Goal: Task Accomplishment & Management: Manage account settings

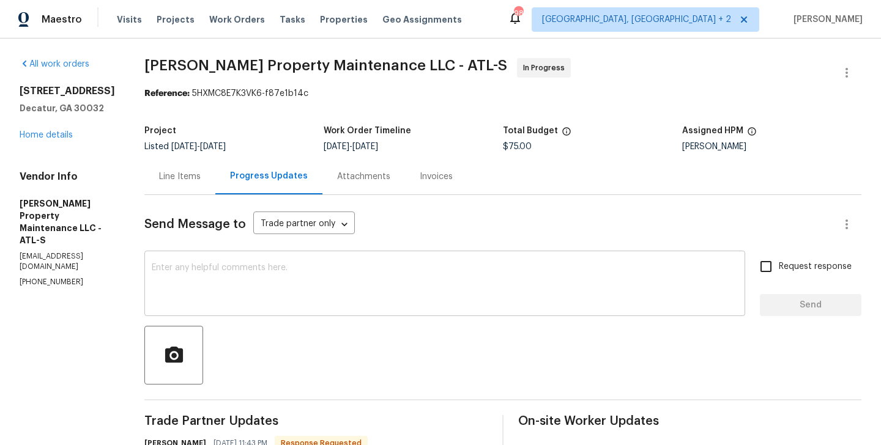
click at [251, 301] on textarea at bounding box center [445, 285] width 586 height 43
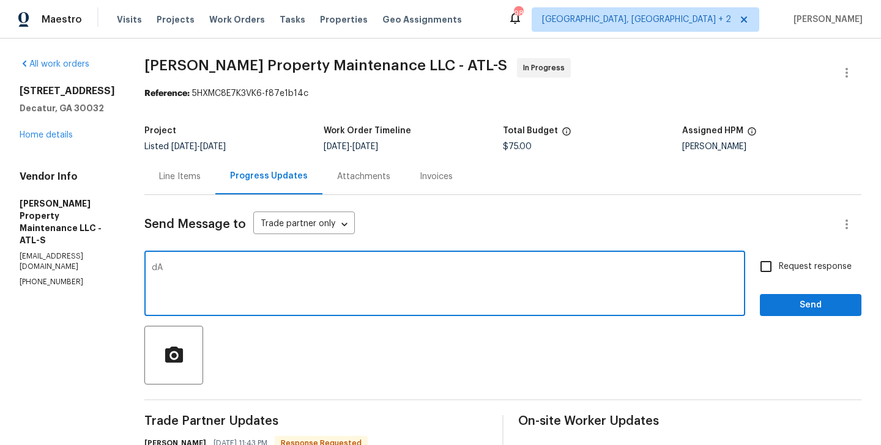
type textarea "d"
type textarea "Daniel, thanks for the update. Keep us posted!"
click at [772, 273] on input "Request response" at bounding box center [766, 267] width 26 height 26
checkbox input "true"
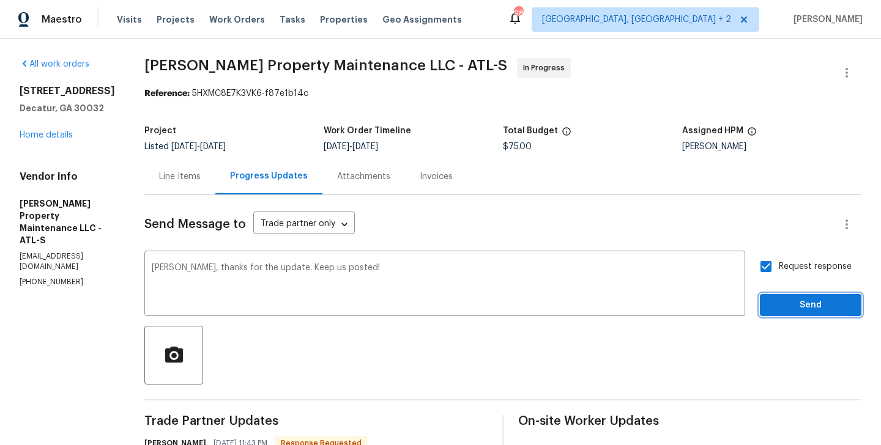
click at [772, 309] on span "Send" at bounding box center [811, 305] width 82 height 15
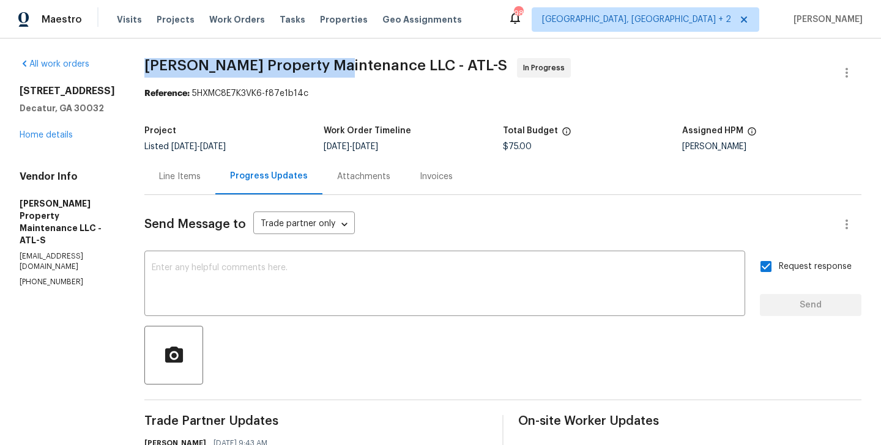
drag, startPoint x: 146, startPoint y: 70, endPoint x: 336, endPoint y: 75, distance: 190.4
click at [336, 75] on div "All work orders 1909 Meadow Ln Decatur, GA 30032 Home details Vendor Info Glen …" at bounding box center [440, 385] width 881 height 693
copy span "Glen Property Maintenance"
click at [51, 133] on link "Home details" at bounding box center [46, 135] width 53 height 9
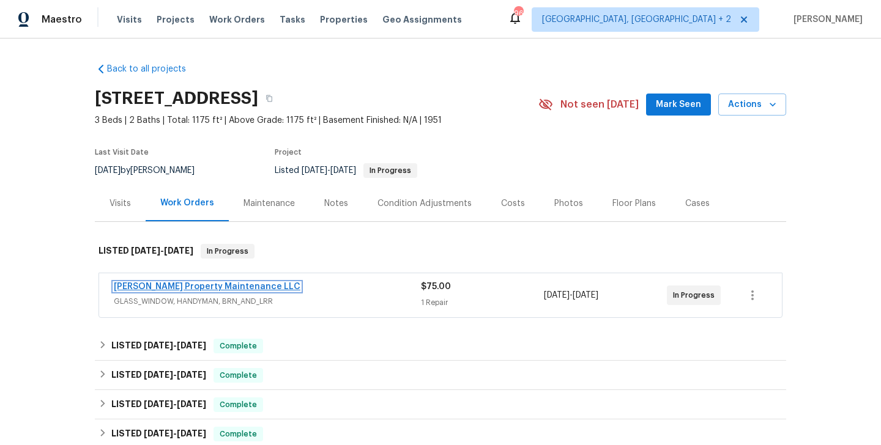
click at [206, 289] on link "Glen Property Maintenance LLC" at bounding box center [207, 287] width 187 height 9
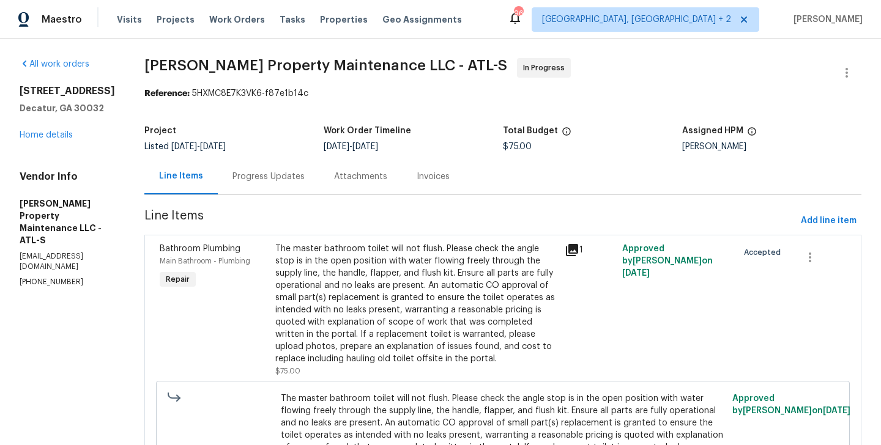
click at [280, 192] on div "Progress Updates" at bounding box center [269, 176] width 102 height 36
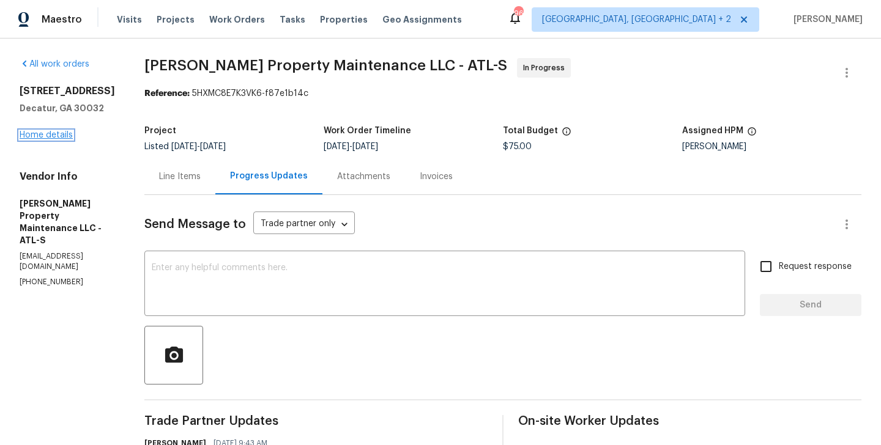
click at [47, 137] on link "Home details" at bounding box center [46, 135] width 53 height 9
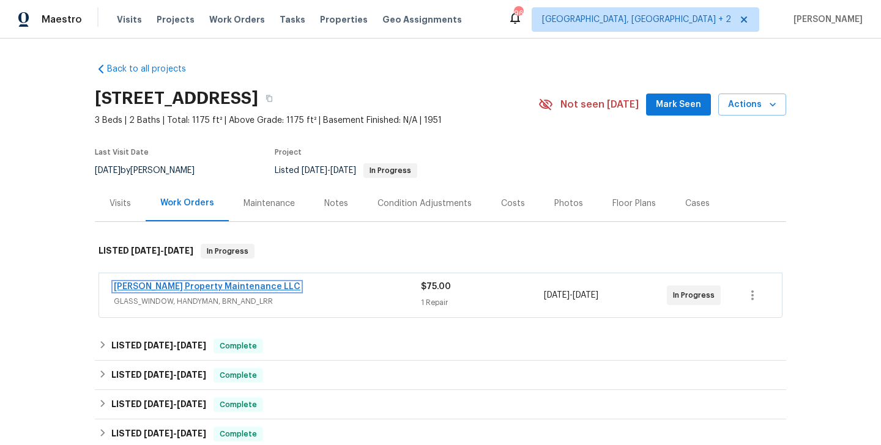
click at [204, 284] on link "Glen Property Maintenance LLC" at bounding box center [207, 287] width 187 height 9
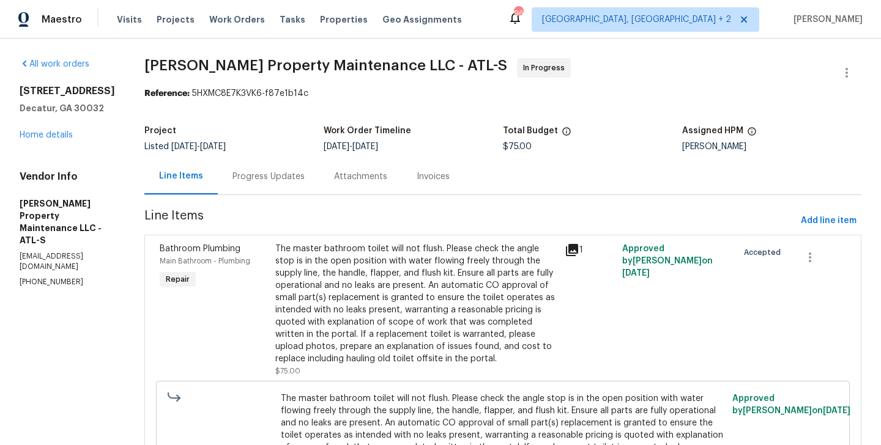
click at [266, 179] on div "Progress Updates" at bounding box center [269, 177] width 72 height 12
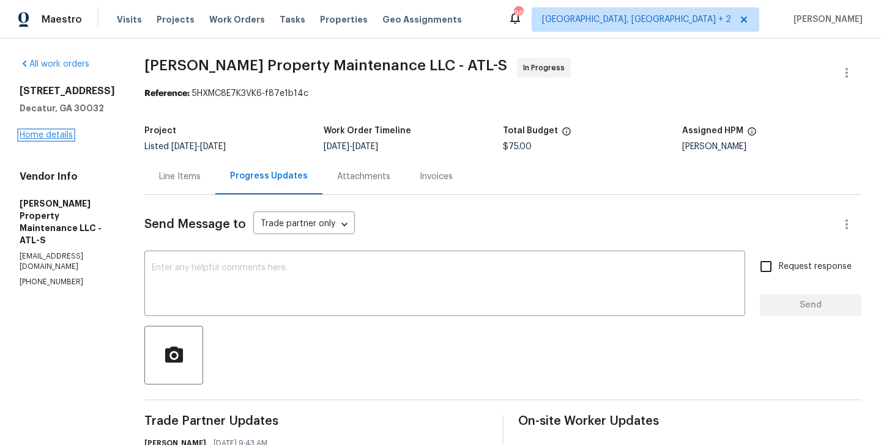
click at [45, 138] on link "Home details" at bounding box center [46, 135] width 53 height 9
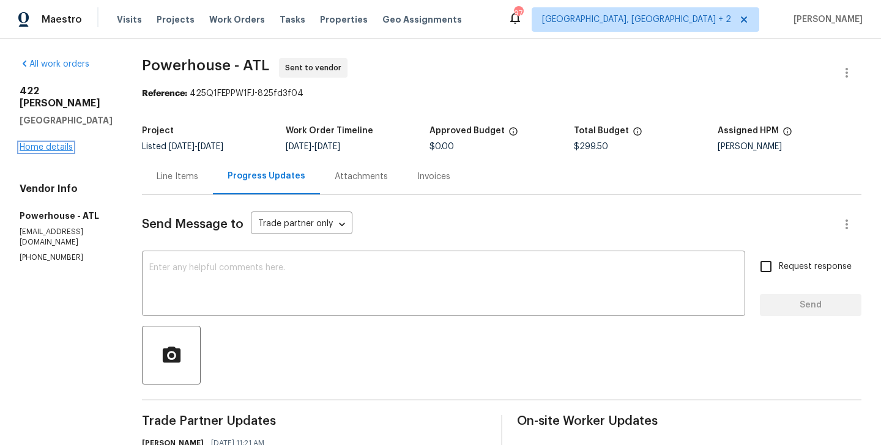
click at [58, 143] on link "Home details" at bounding box center [46, 147] width 53 height 9
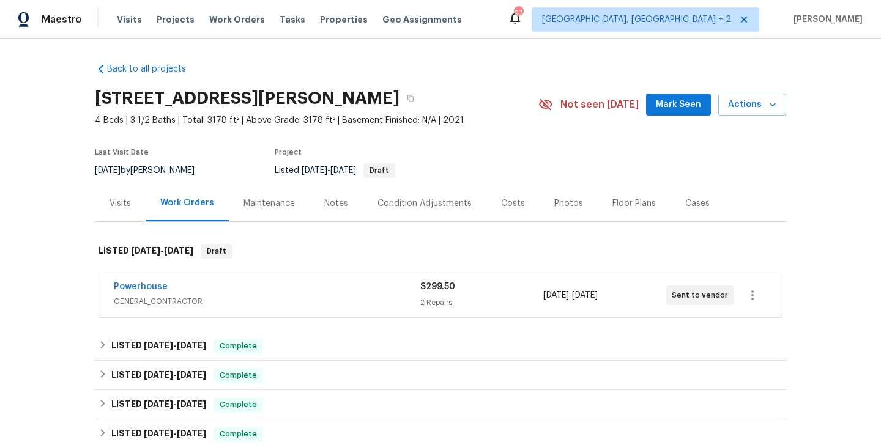
click at [138, 291] on span "Powerhouse" at bounding box center [141, 287] width 54 height 12
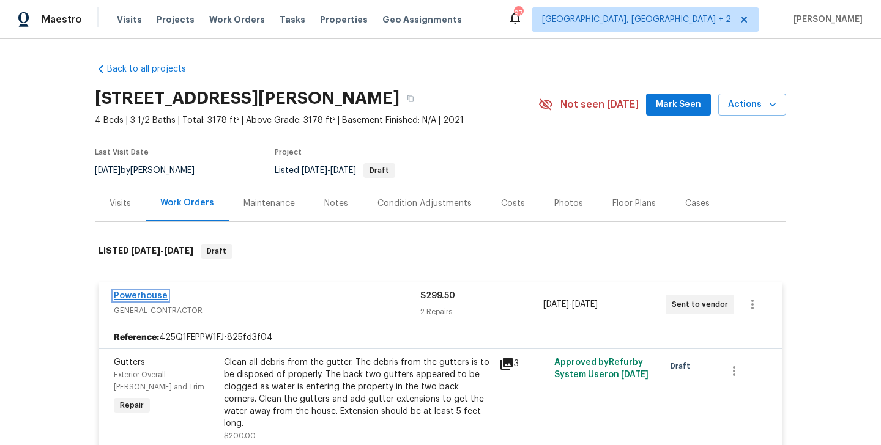
click at [146, 296] on link "Powerhouse" at bounding box center [141, 296] width 54 height 9
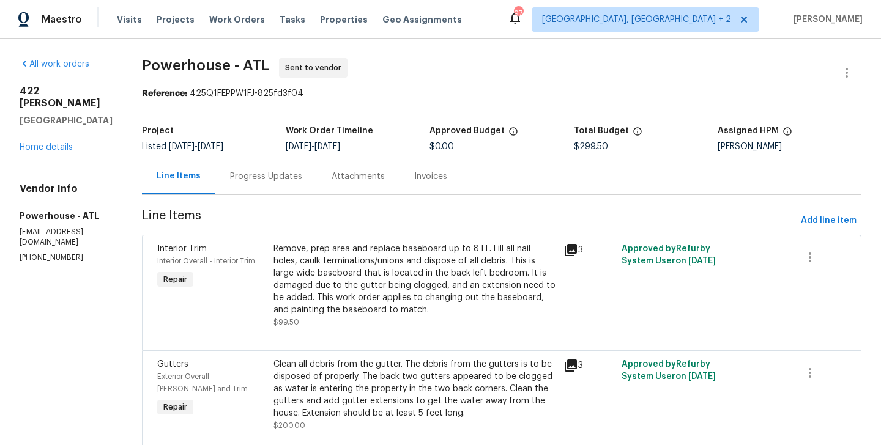
click at [68, 247] on section "All work orders 422 McDaniel Pl Canton, GA 30115 Home details Vendor Info Power…" at bounding box center [66, 263] width 93 height 411
copy p "(817) 297-8575"
click at [295, 167] on div "Progress Updates" at bounding box center [266, 176] width 102 height 36
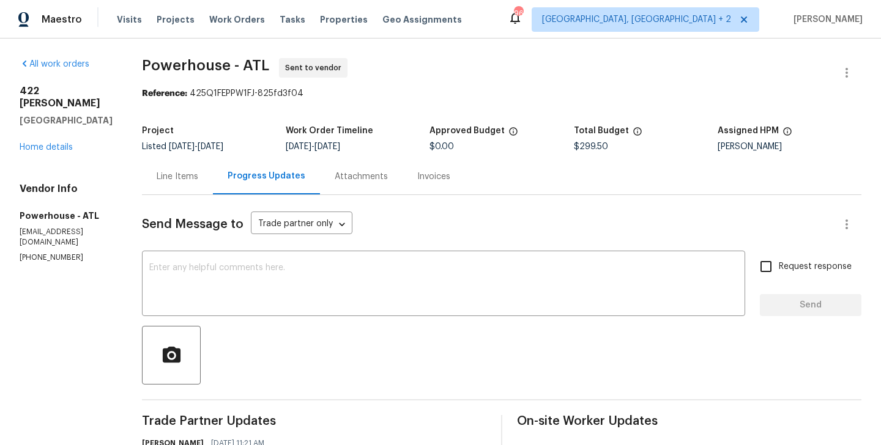
click at [213, 187] on div "Line Items" at bounding box center [177, 176] width 71 height 36
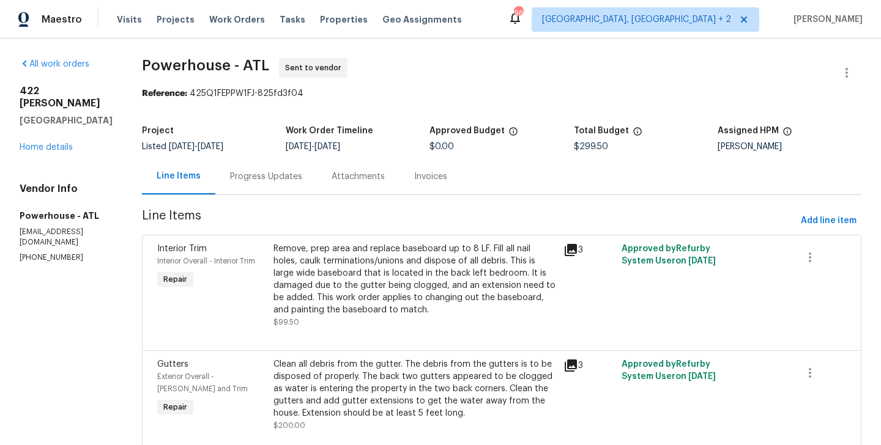
click at [302, 174] on div "Progress Updates" at bounding box center [266, 177] width 72 height 12
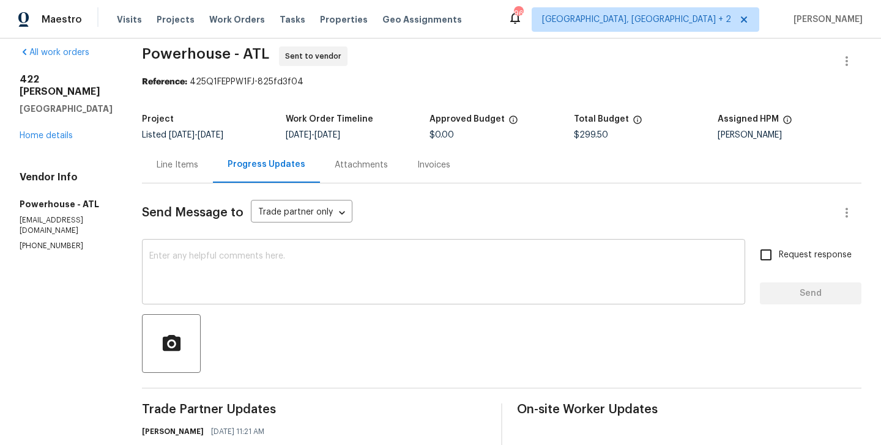
scroll to position [168, 0]
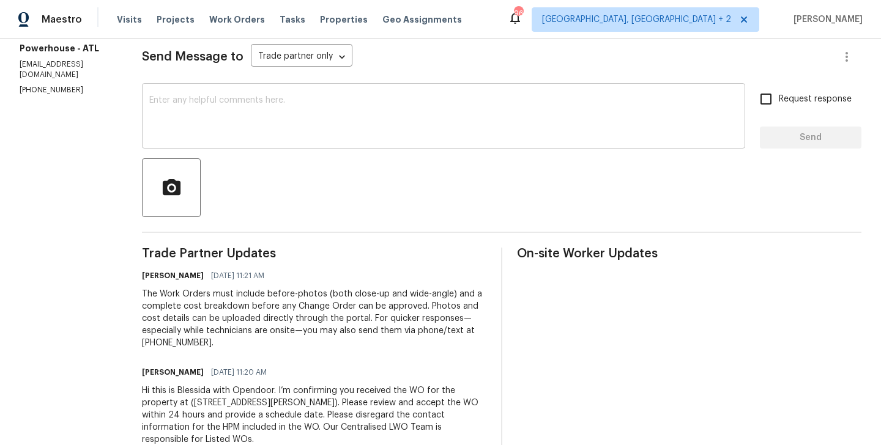
click at [300, 136] on textarea at bounding box center [443, 117] width 589 height 43
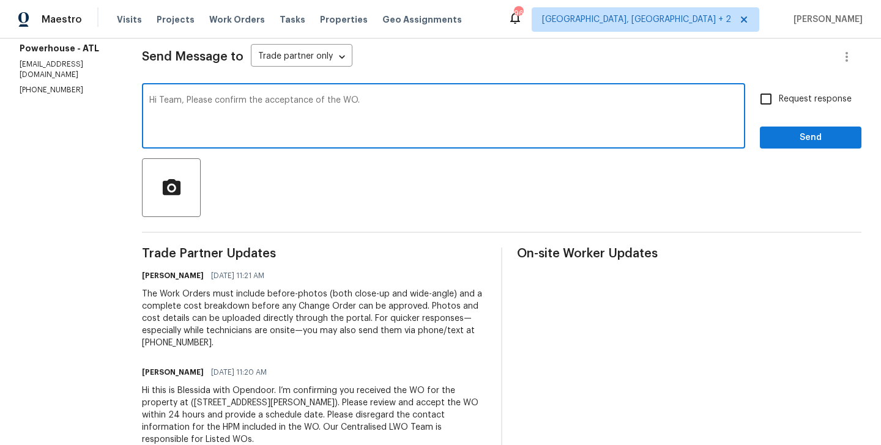
type textarea "Hi Team, Please confirm the acceptance of the WO."
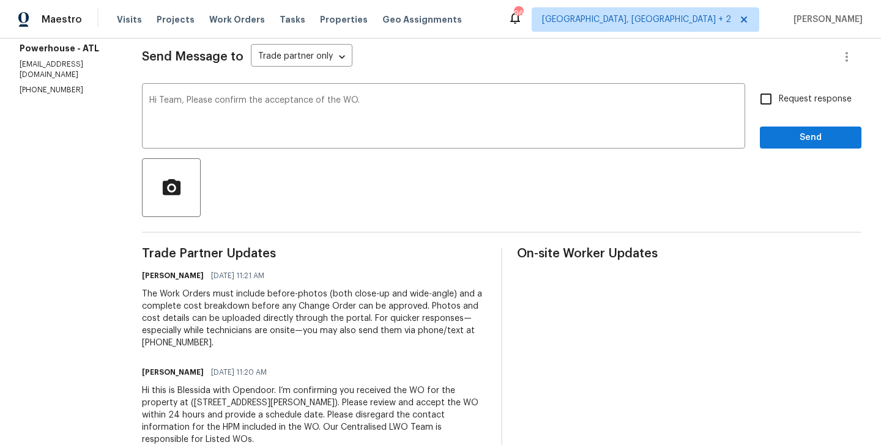
click at [791, 103] on span "Request response" at bounding box center [815, 99] width 73 height 13
click at [779, 103] on input "Request response" at bounding box center [766, 99] width 26 height 26
checkbox input "true"
click at [791, 125] on div "Request response Send" at bounding box center [811, 117] width 102 height 62
click at [783, 138] on span "Send" at bounding box center [811, 137] width 82 height 15
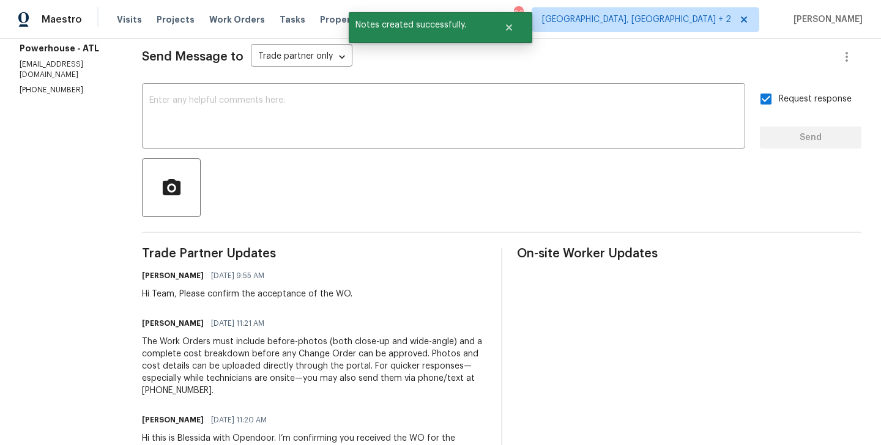
scroll to position [0, 0]
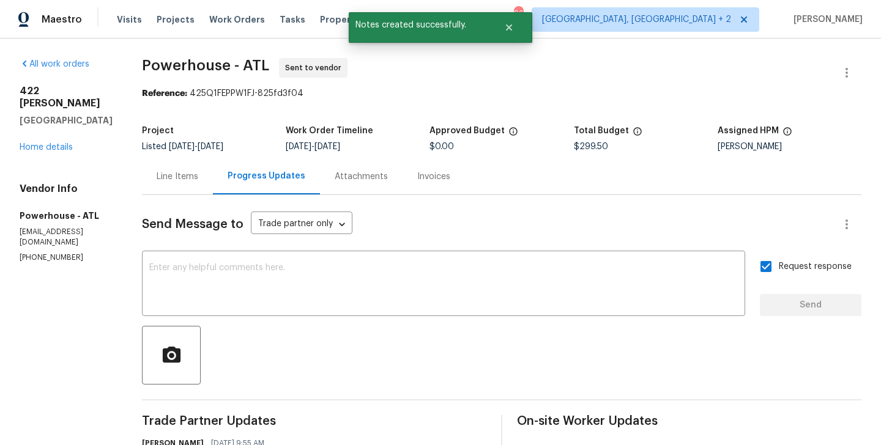
click at [74, 253] on p "(817) 297-8575" at bounding box center [66, 258] width 93 height 10
copy p "(817) 297-8575"
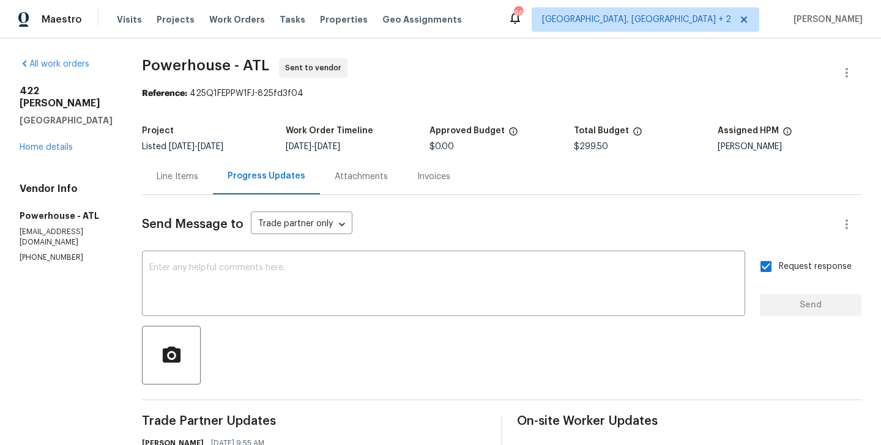
click at [106, 227] on p "phfmopendoor@powerhousenow.com" at bounding box center [66, 237] width 93 height 21
copy p "phfmopendoor@powerhousenow.com"
drag, startPoint x: 177, startPoint y: 57, endPoint x: 269, endPoint y: 59, distance: 91.8
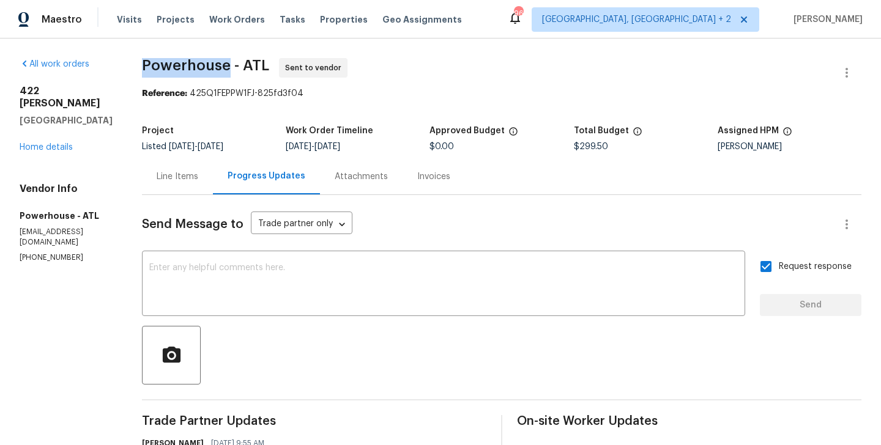
click at [269, 59] on div "All work orders 422 McDaniel Pl Canton, GA 30115 Home details Vendor Info Power…" at bounding box center [440, 367] width 881 height 657
copy span "Powerhouse"
click at [37, 143] on link "Home details" at bounding box center [46, 147] width 53 height 9
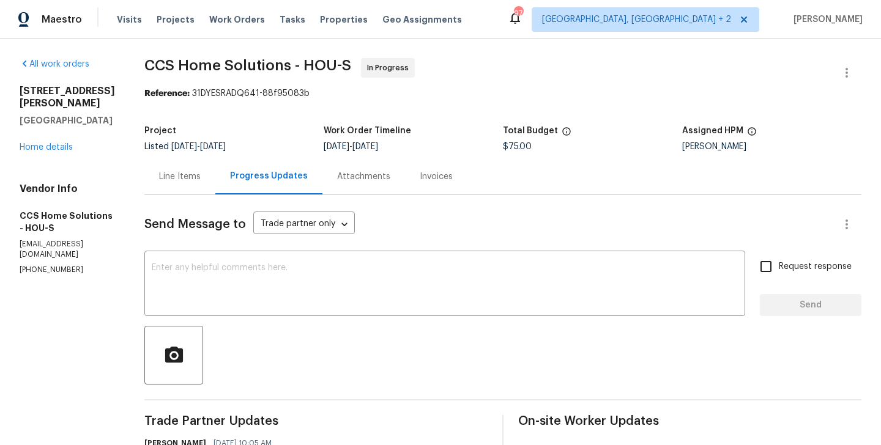
click at [34, 128] on div "4823 Isla Canela Ln League City, TX 77573 Home details" at bounding box center [67, 119] width 95 height 69
click at [34, 143] on link "Home details" at bounding box center [46, 147] width 53 height 9
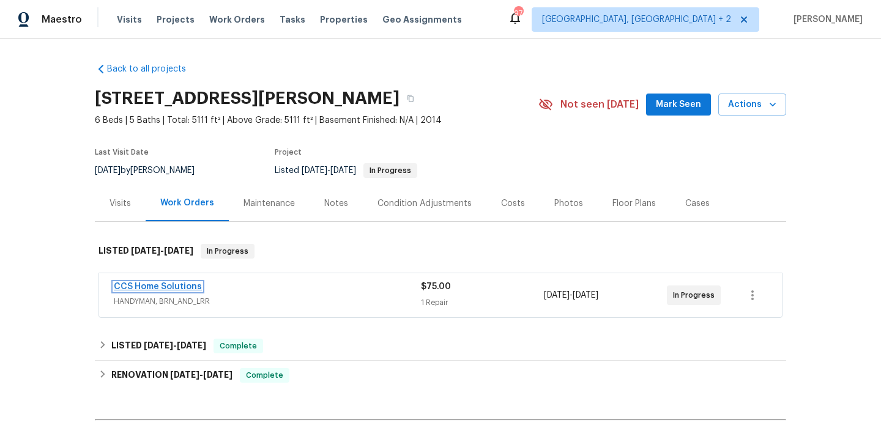
click at [166, 285] on link "CCS Home Solutions" at bounding box center [158, 287] width 88 height 9
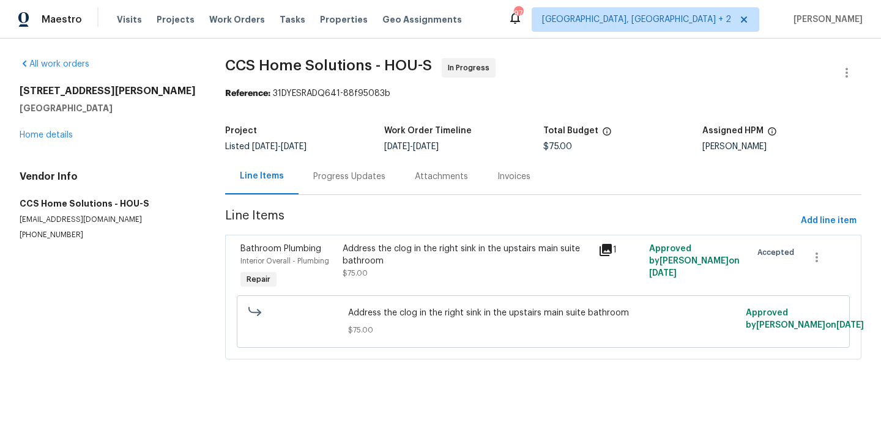
click at [325, 181] on div "Progress Updates" at bounding box center [349, 177] width 72 height 12
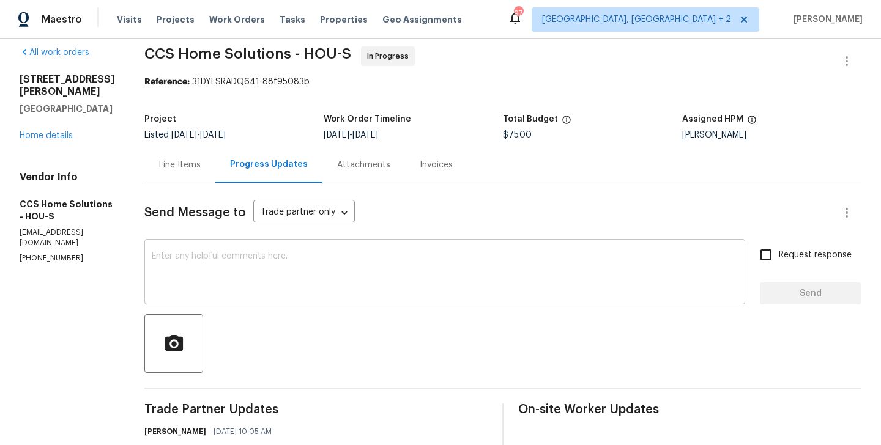
scroll to position [249, 0]
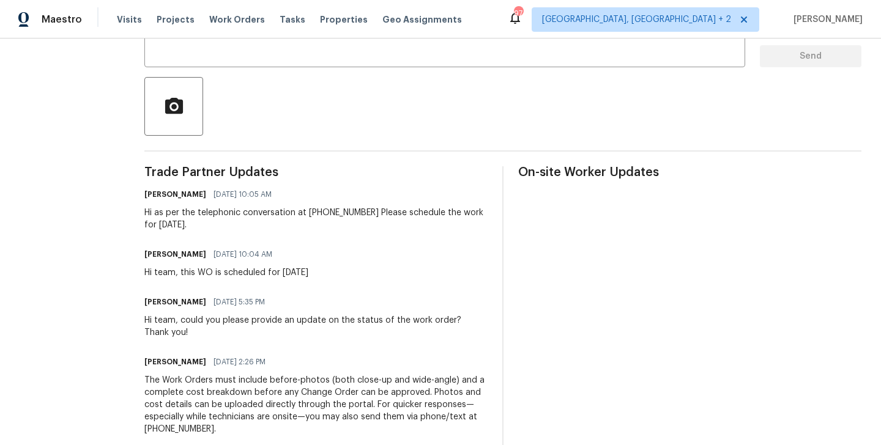
click at [155, 248] on h6 "Julice Millan" at bounding box center [175, 254] width 62 height 12
copy h6 "Julice"
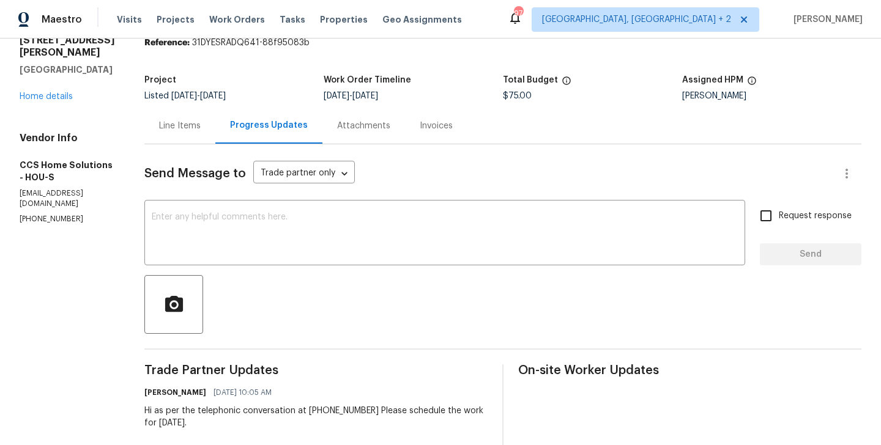
scroll to position [0, 0]
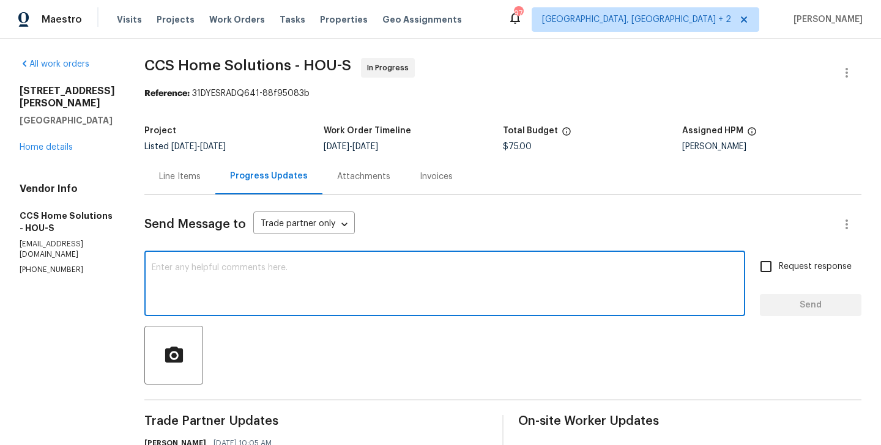
click at [185, 267] on textarea at bounding box center [445, 285] width 586 height 43
paste textarea "Julice"
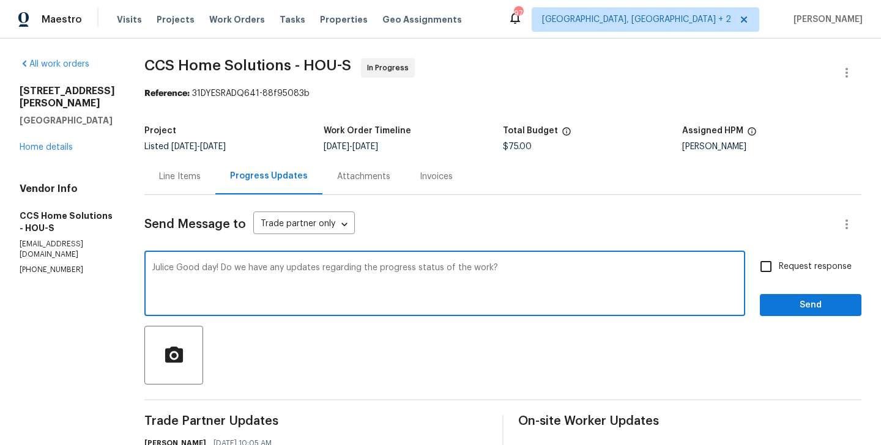
type textarea "Julice Good day! Do we have any updates regarding the progress status of the wo…"
click at [785, 273] on span "Request response" at bounding box center [815, 267] width 73 height 13
click at [779, 273] on input "Request response" at bounding box center [766, 267] width 26 height 26
checkbox input "true"
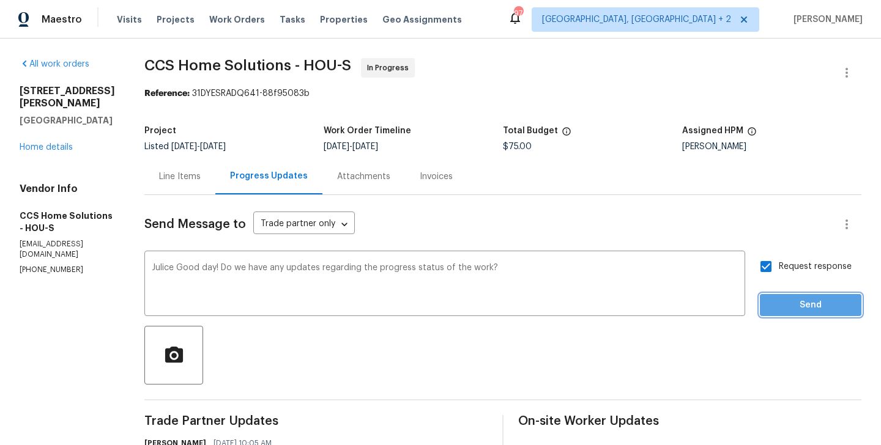
click at [785, 306] on span "Send" at bounding box center [811, 305] width 82 height 15
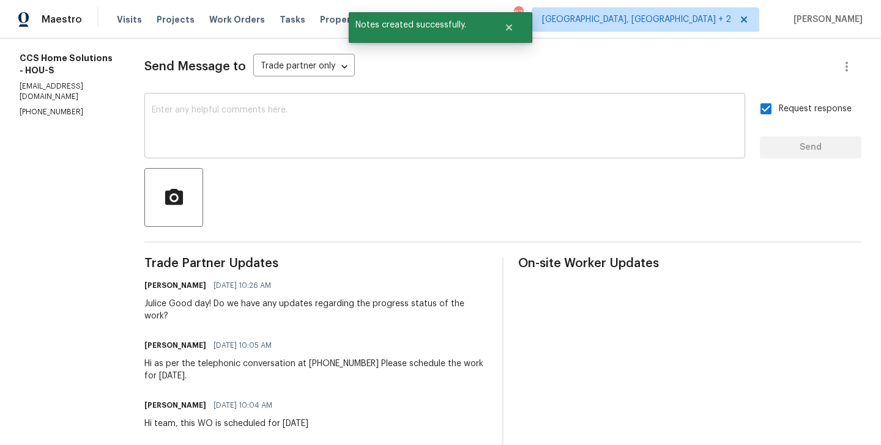
scroll to position [157, 0]
click at [42, 80] on div "Vendor Info CCS Home Solutions - HOU-S info@ccshomesolutions.com (832) 512-4250" at bounding box center [67, 72] width 95 height 92
copy p "(832) 512-4250"
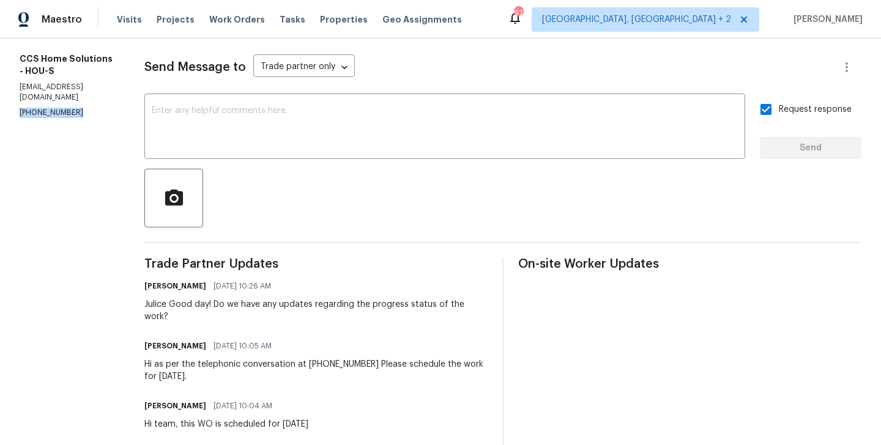
scroll to position [0, 0]
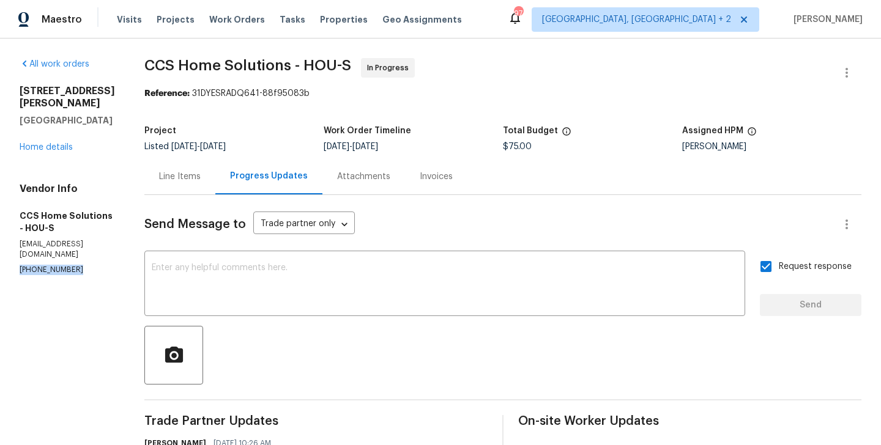
drag, startPoint x: 112, startPoint y: 105, endPoint x: 7, endPoint y: 89, distance: 106.5
copy div "4823 Isla Canela Ln League City, TX 77573"
click at [46, 143] on link "Home details" at bounding box center [46, 147] width 53 height 9
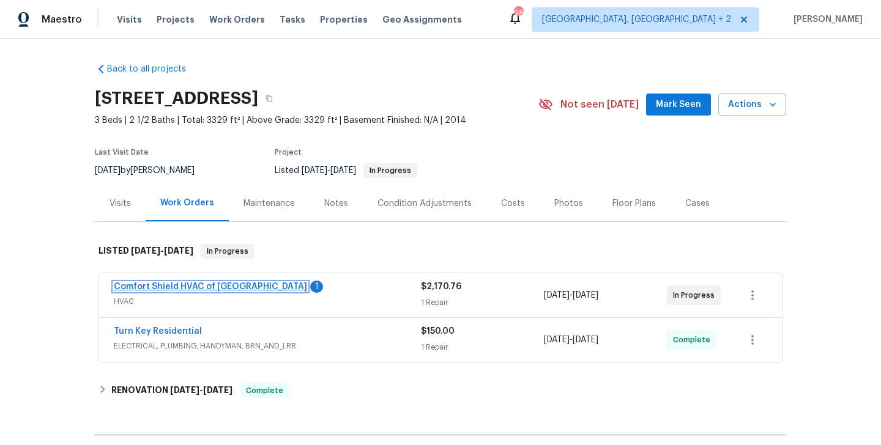
click at [201, 286] on link "Comfort Shield HVAC of NC" at bounding box center [210, 287] width 193 height 9
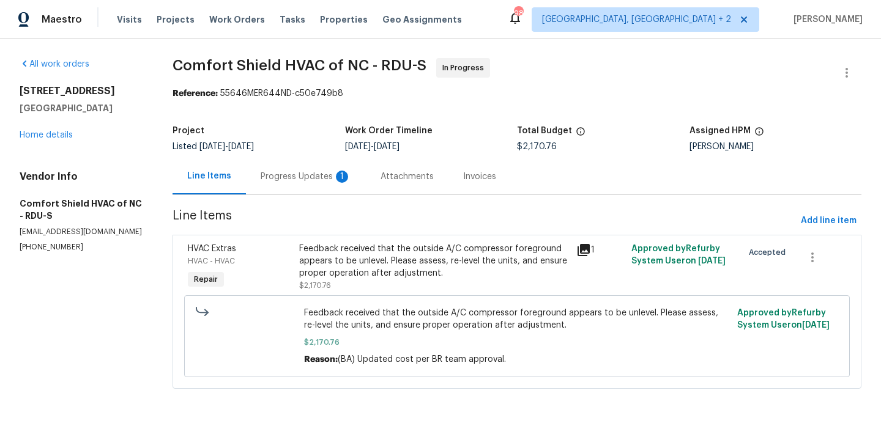
click at [316, 175] on div "Progress Updates 1" at bounding box center [306, 177] width 91 height 12
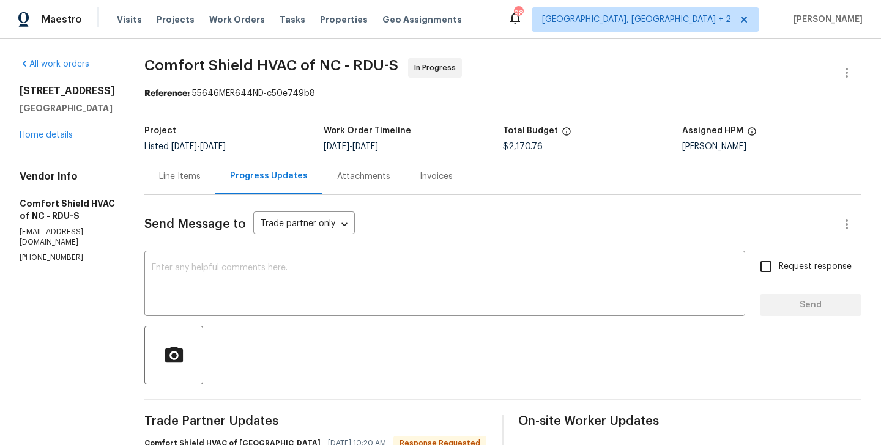
scroll to position [120, 0]
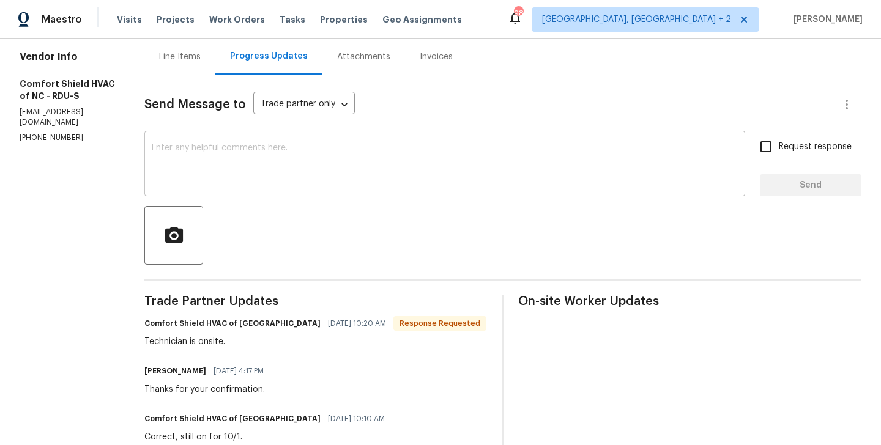
click at [207, 145] on textarea at bounding box center [445, 165] width 586 height 43
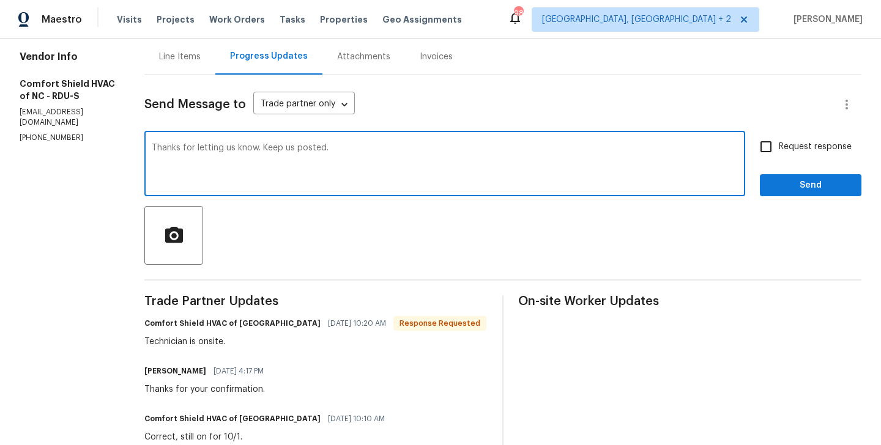
type textarea "Thanks for letting us know. Keep us posted."
click at [814, 140] on label "Request response" at bounding box center [802, 147] width 99 height 26
click at [779, 140] on input "Request response" at bounding box center [766, 147] width 26 height 26
checkbox input "true"
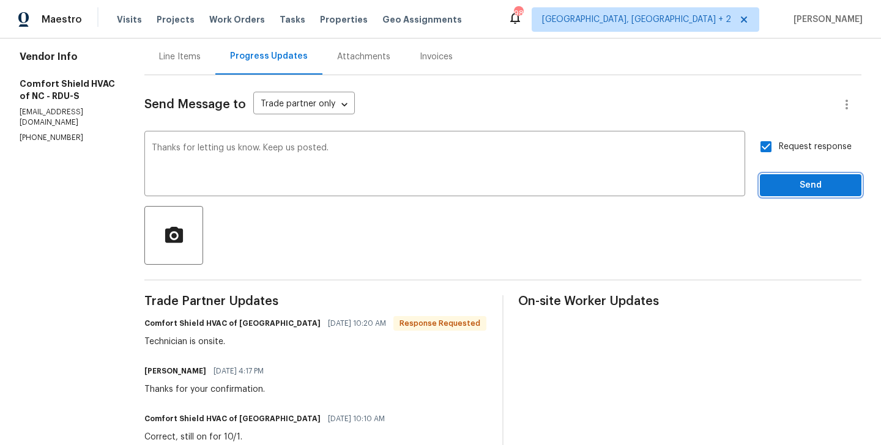
click at [784, 182] on span "Send" at bounding box center [811, 185] width 82 height 15
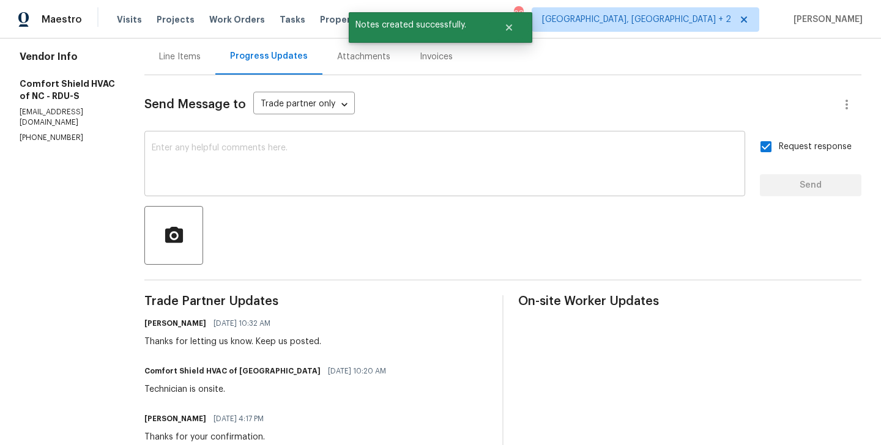
scroll to position [0, 0]
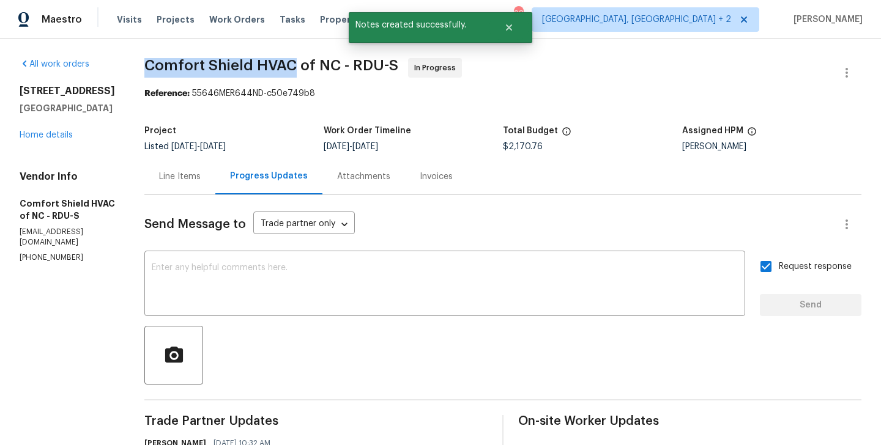
drag, startPoint x: 177, startPoint y: 63, endPoint x: 322, endPoint y: 70, distance: 145.8
click at [322, 70] on span "Comfort Shield HVAC of NC - RDU-S" at bounding box center [271, 65] width 254 height 15
copy span "Comfort Shield HVAC"
click at [61, 132] on link "Home details" at bounding box center [46, 135] width 53 height 9
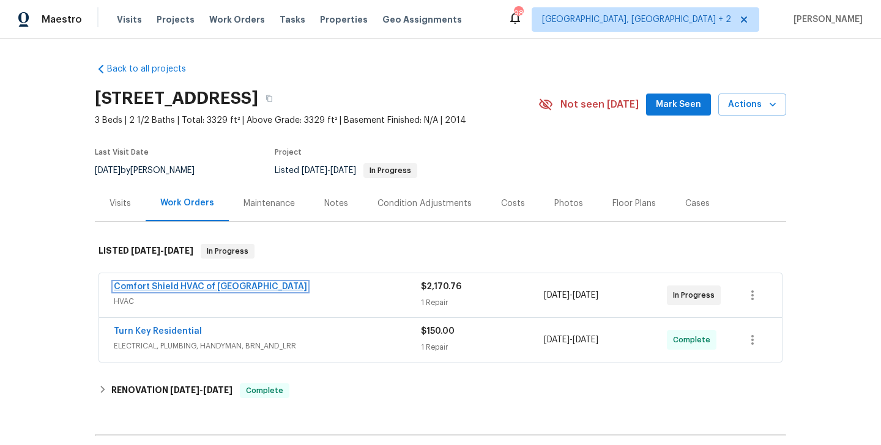
click at [214, 283] on link "Comfort Shield HVAC of NC" at bounding box center [210, 287] width 193 height 9
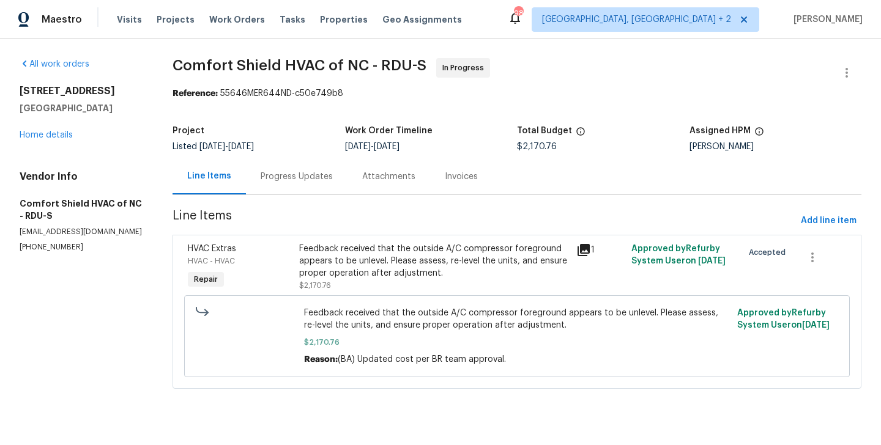
click at [298, 178] on div "Progress Updates" at bounding box center [297, 177] width 72 height 12
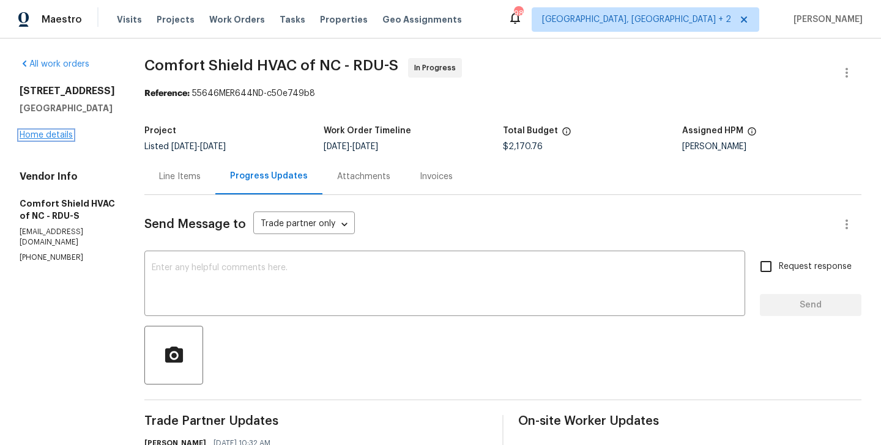
click at [51, 137] on link "Home details" at bounding box center [46, 135] width 53 height 9
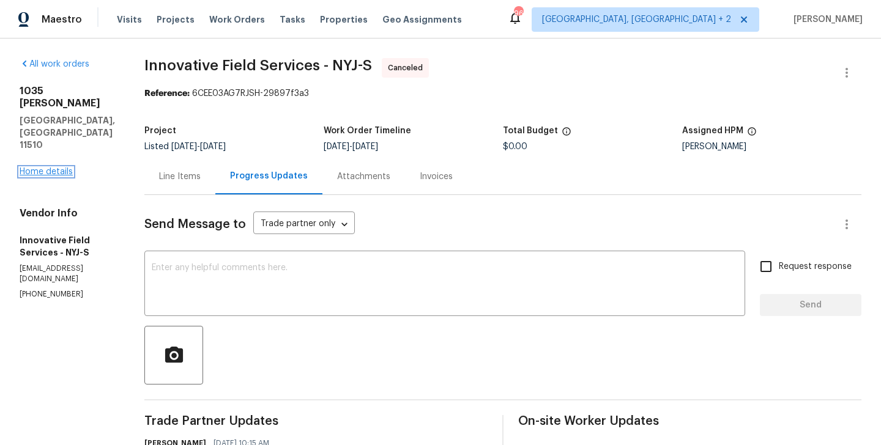
click at [55, 168] on link "Home details" at bounding box center [46, 172] width 53 height 9
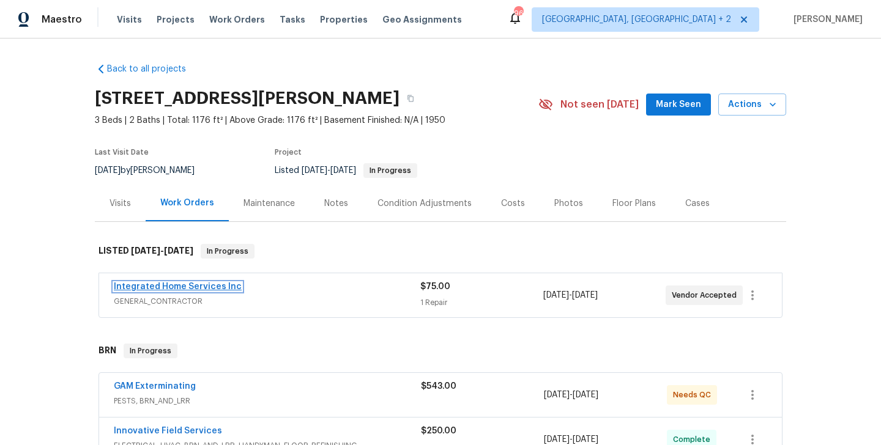
click at [219, 286] on link "Integrated Home Services Inc" at bounding box center [178, 287] width 128 height 9
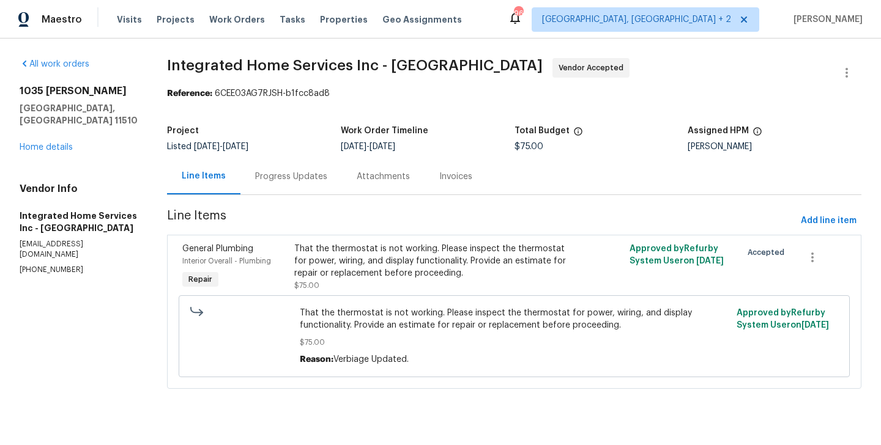
click at [292, 163] on div "Progress Updates" at bounding box center [291, 176] width 102 height 36
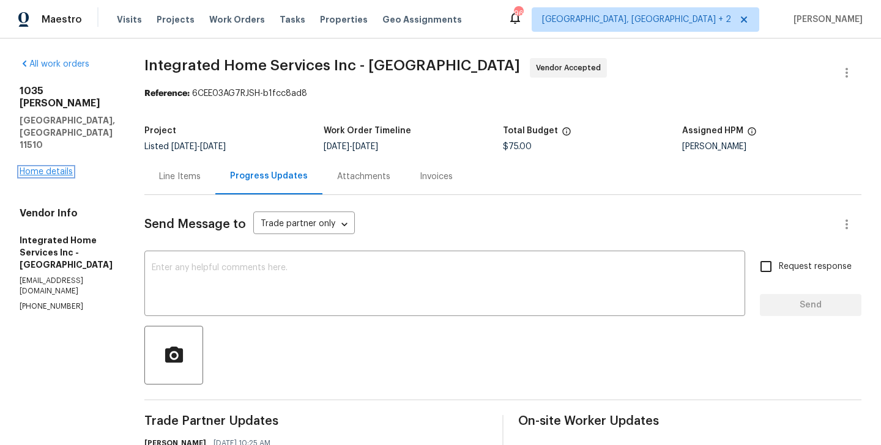
click at [28, 168] on link "Home details" at bounding box center [46, 172] width 53 height 9
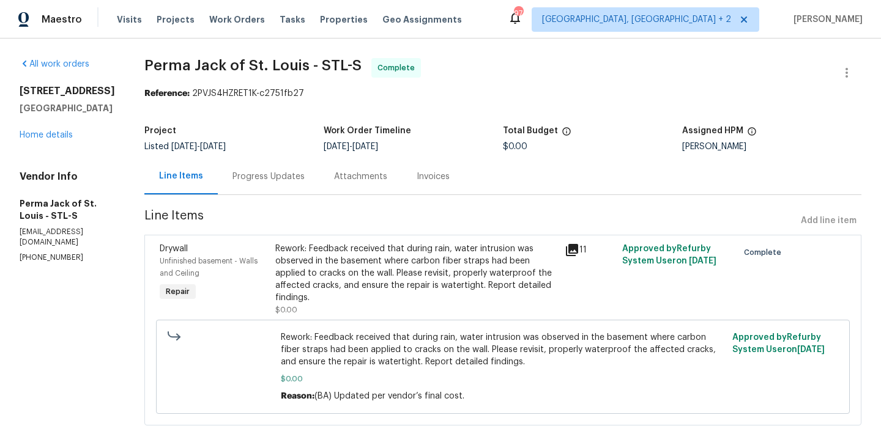
click at [288, 186] on div "Progress Updates" at bounding box center [269, 176] width 102 height 36
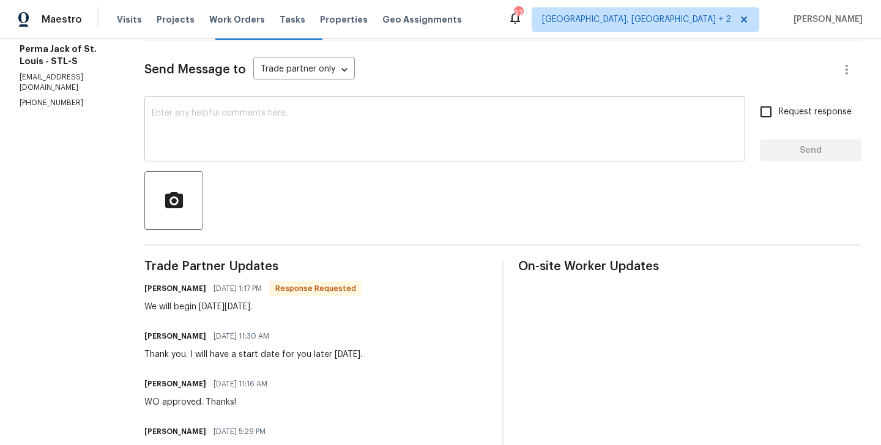
scroll to position [154, 0]
click at [232, 137] on textarea at bounding box center [445, 131] width 586 height 43
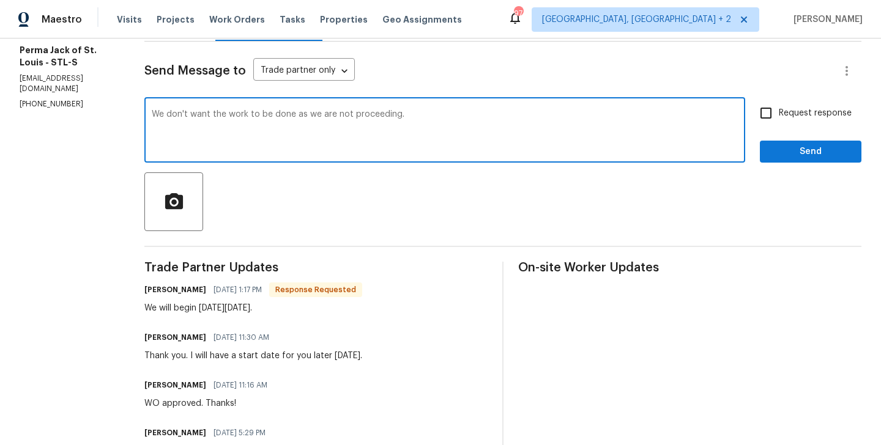
type textarea "We don't want the work to be done as we are not proceeding."
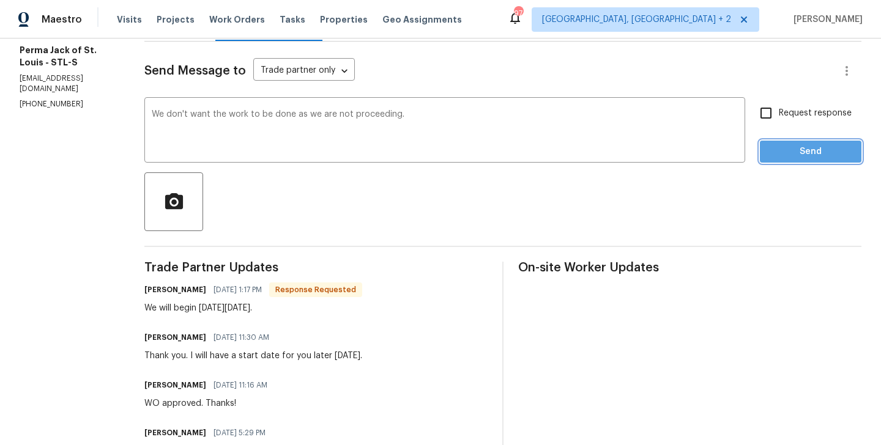
click at [811, 158] on span "Send" at bounding box center [811, 151] width 82 height 15
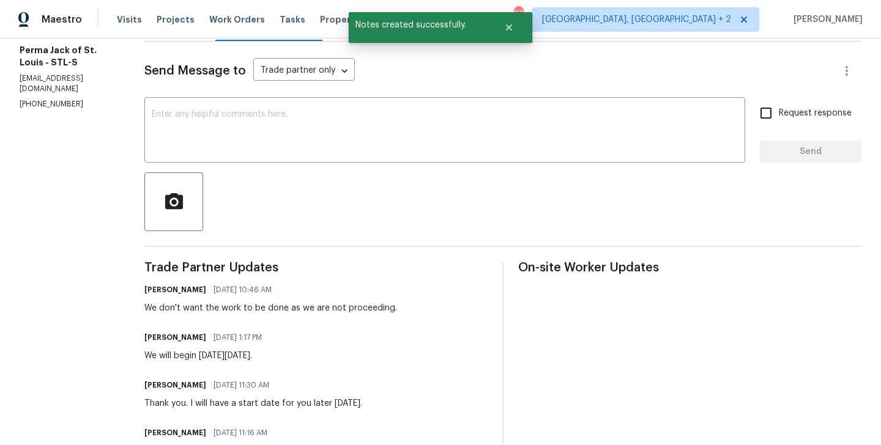
scroll to position [0, 0]
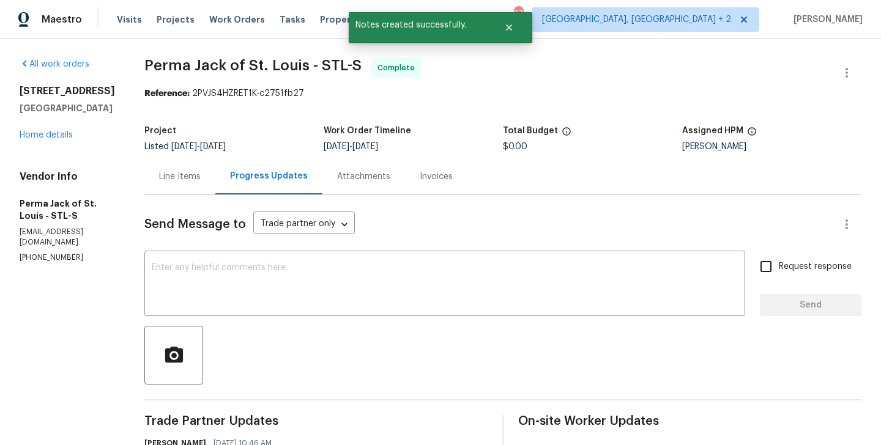
click at [44, 263] on p "(636) 225-2553" at bounding box center [67, 258] width 95 height 10
copy p "(636) 225-2553"
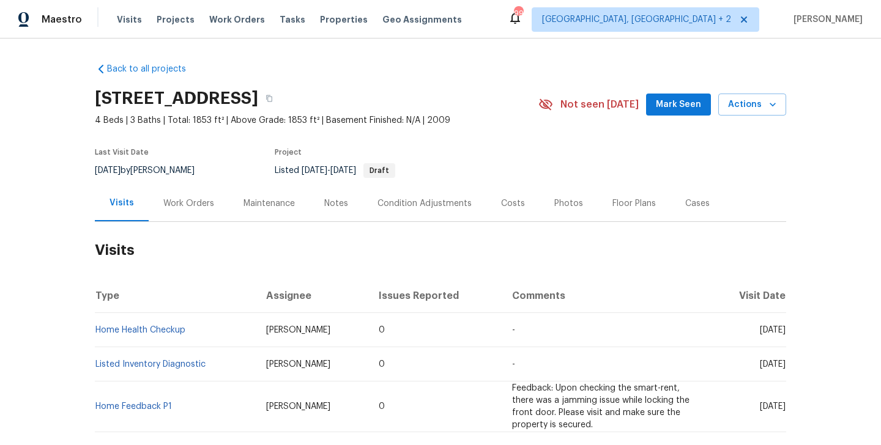
click at [196, 206] on div "Work Orders" at bounding box center [188, 204] width 51 height 12
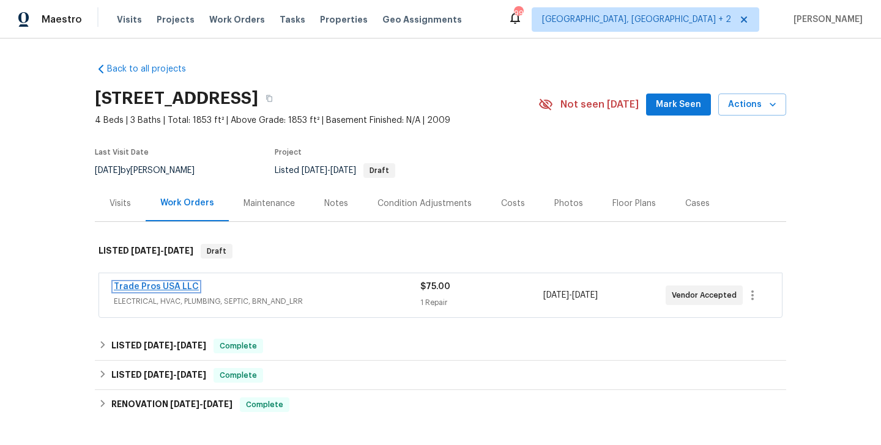
click at [181, 285] on link "Trade Pros USA LLC" at bounding box center [156, 287] width 85 height 9
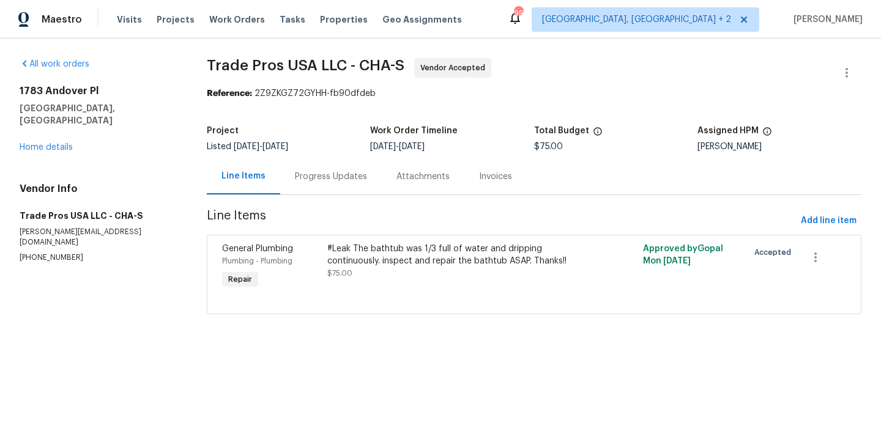
click at [303, 192] on div "Progress Updates" at bounding box center [331, 176] width 102 height 36
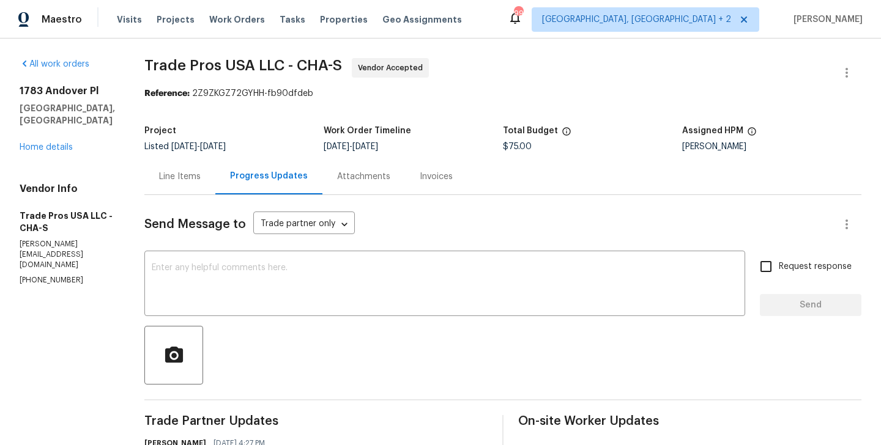
scroll to position [258, 0]
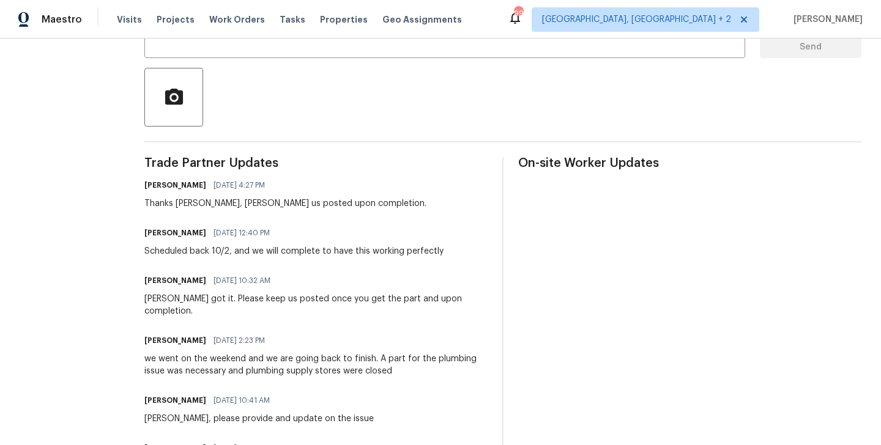
click at [149, 232] on h6 "[PERSON_NAME]" at bounding box center [175, 233] width 62 height 12
copy h6 "[PERSON_NAME]"
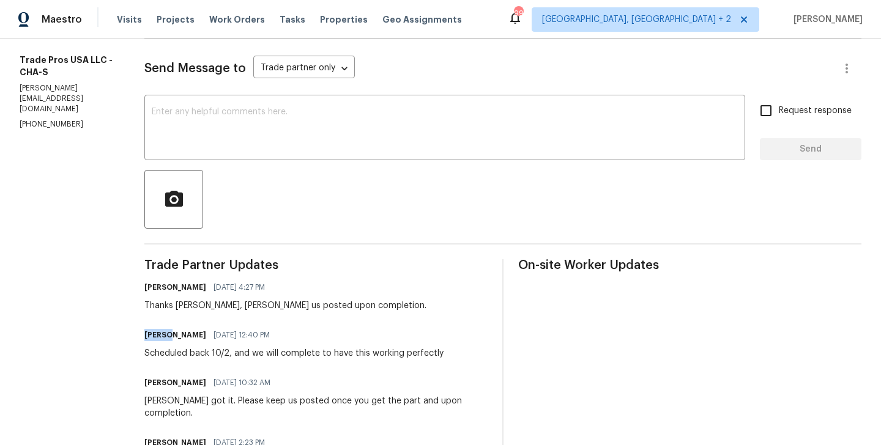
scroll to position [0, 0]
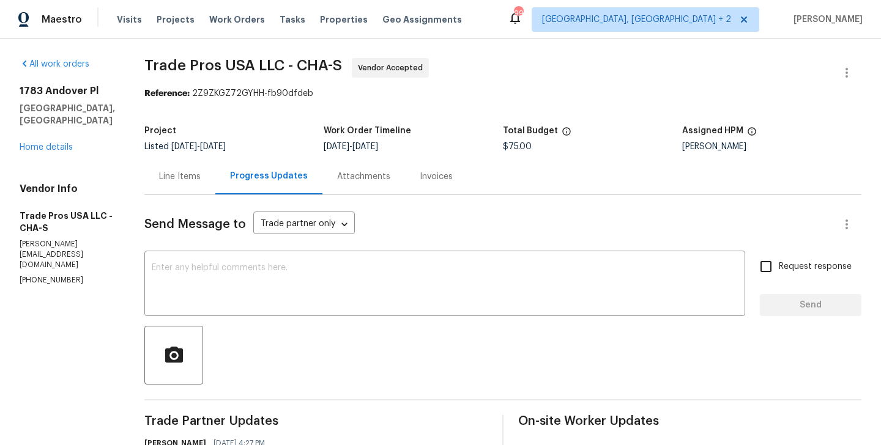
click at [261, 346] on div at bounding box center [502, 355] width 717 height 59
click at [246, 309] on div "x ​" at bounding box center [444, 285] width 601 height 62
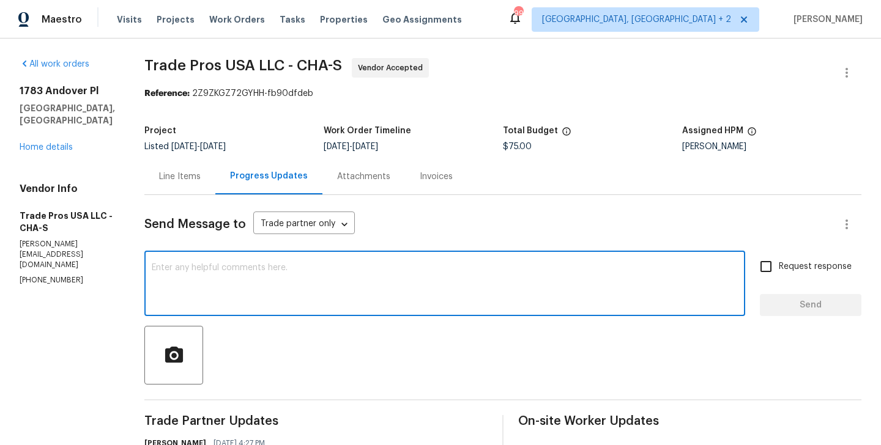
paste textarea "[PERSON_NAME]"
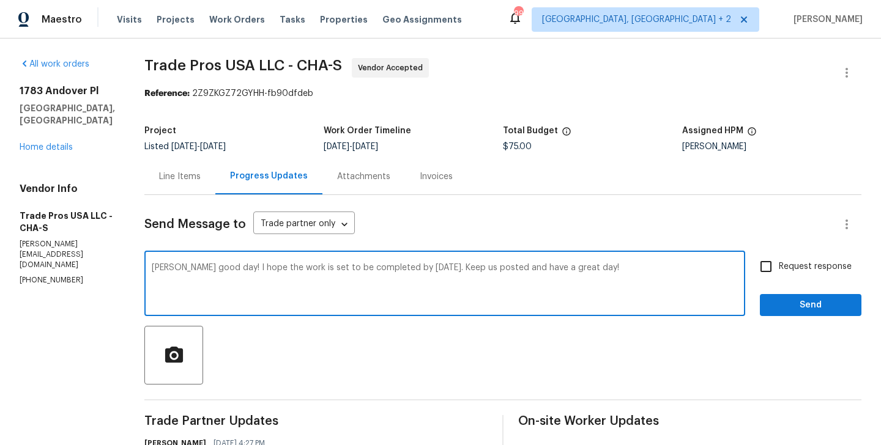
type textarea "[PERSON_NAME] good day! I hope the work is set to be completed by [DATE]. Keep …"
click at [806, 266] on span "Request response" at bounding box center [815, 267] width 73 height 13
click at [779, 266] on input "Request response" at bounding box center [766, 267] width 26 height 26
checkbox input "true"
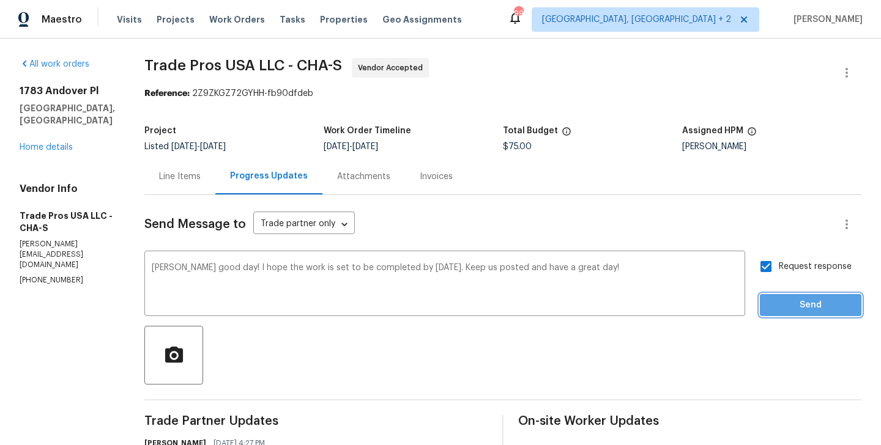
click at [801, 302] on span "Send" at bounding box center [811, 305] width 82 height 15
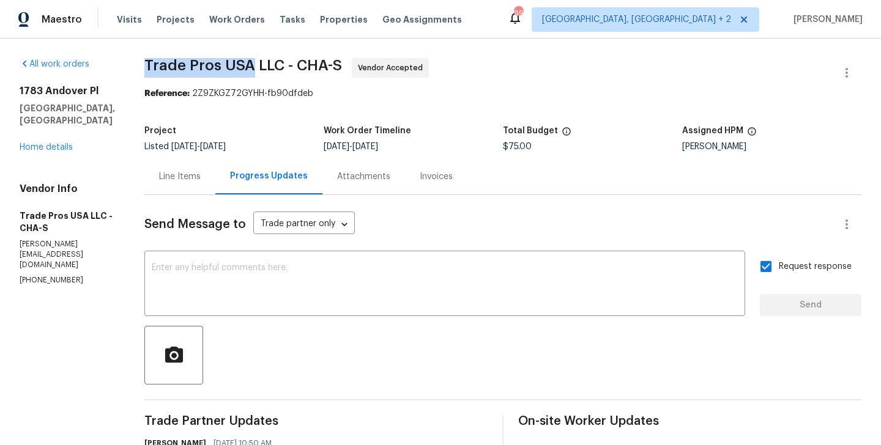
drag, startPoint x: 140, startPoint y: 65, endPoint x: 246, endPoint y: 65, distance: 105.9
click at [246, 65] on span "Trade Pros USA LLC - CHA-S" at bounding box center [243, 65] width 198 height 15
copy span "Trade Pros [GEOGRAPHIC_DATA]"
click at [45, 144] on link "Home details" at bounding box center [46, 147] width 53 height 9
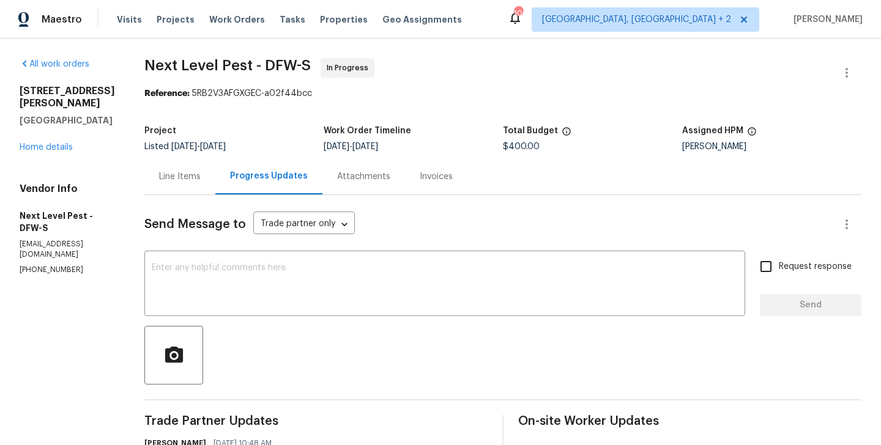
copy p "[PHONE_NUMBER]"
click at [185, 173] on div "Line Items" at bounding box center [180, 177] width 42 height 12
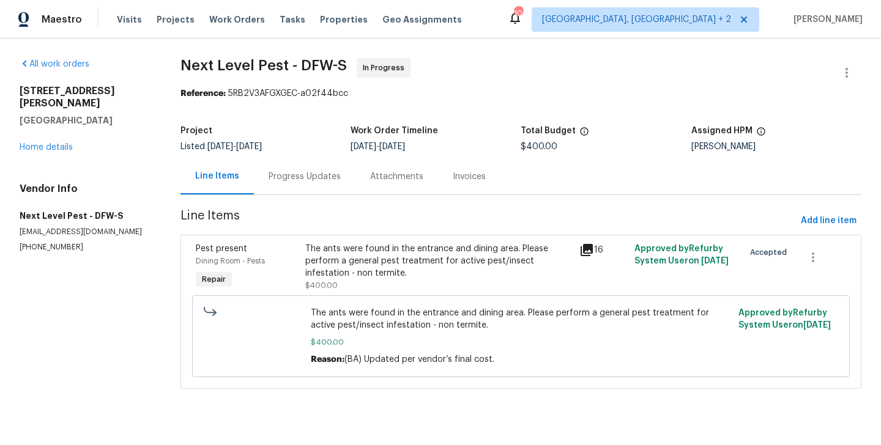
click at [327, 188] on div "Progress Updates" at bounding box center [305, 176] width 102 height 36
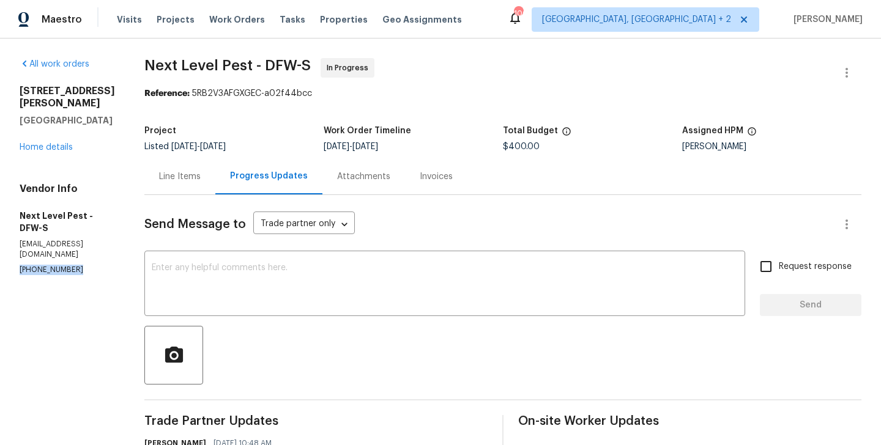
copy p "[PHONE_NUMBER]"
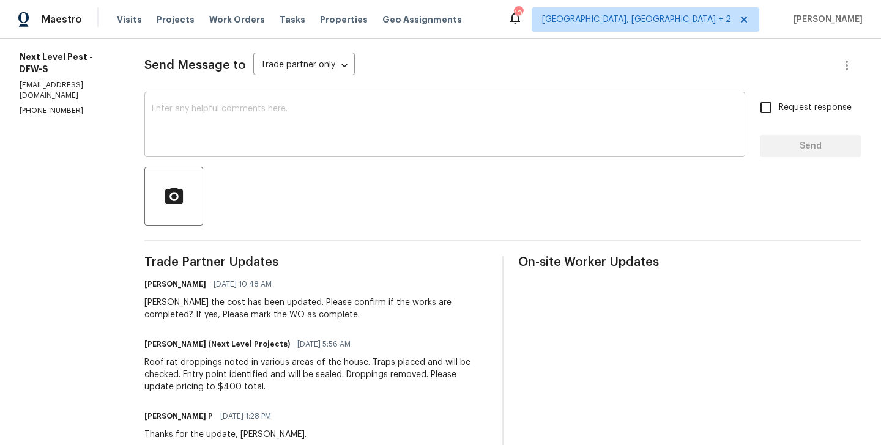
click at [207, 154] on div "x ​" at bounding box center [444, 126] width 601 height 62
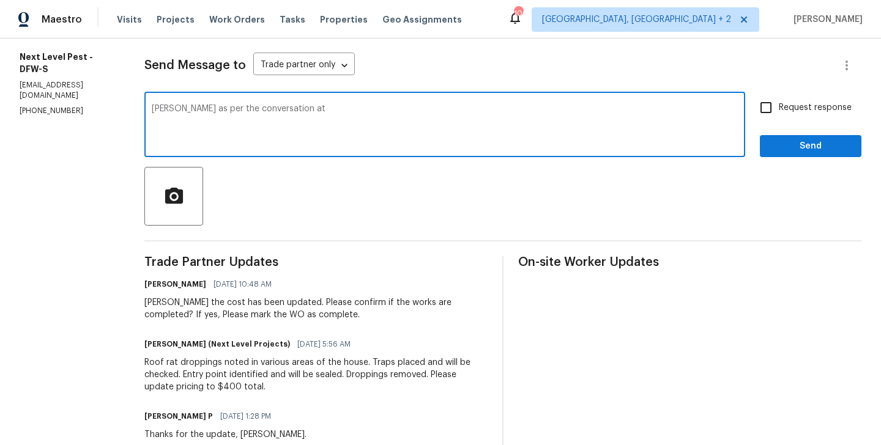
paste textarea "[PHONE_NUMBER]"
click at [394, 109] on textarea "[PERSON_NAME] as per the conversation at [PHONE_NUMBER]" at bounding box center [445, 126] width 586 height 43
type textarea "[PERSON_NAME] as per the conversation at [PHONE_NUMBER] Keep us posted upon com…"
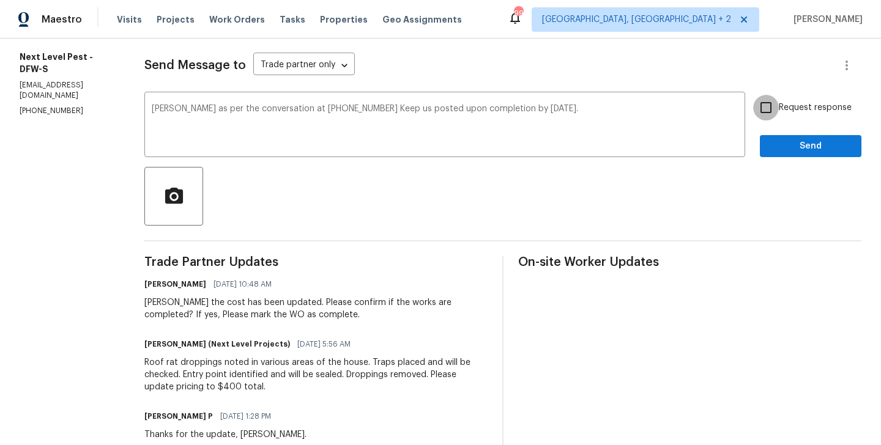
click at [771, 103] on input "Request response" at bounding box center [766, 108] width 26 height 26
checkbox input "true"
click at [800, 166] on div "Send Message to Trade partner only Trade partner only ​ [PERSON_NAME] as per th…" at bounding box center [502, 414] width 717 height 756
click at [788, 152] on span "Send" at bounding box center [811, 146] width 82 height 15
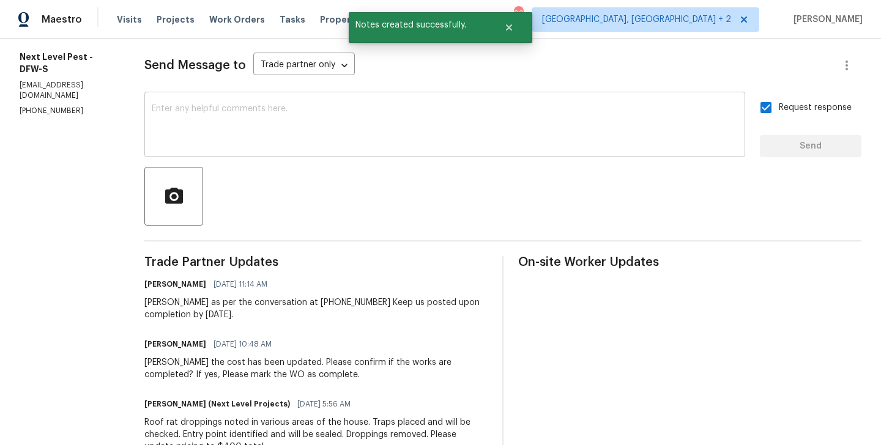
scroll to position [0, 0]
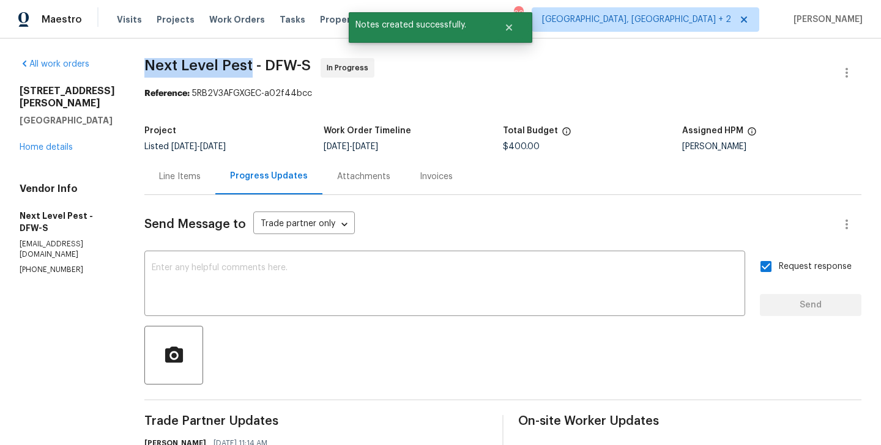
drag, startPoint x: 133, startPoint y: 62, endPoint x: 244, endPoint y: 64, distance: 111.4
copy span "Next Level Pest"
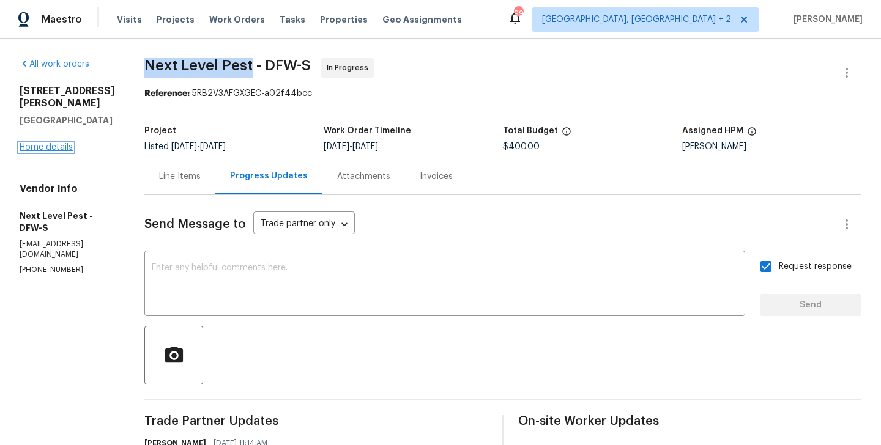
click at [55, 148] on link "Home details" at bounding box center [46, 147] width 53 height 9
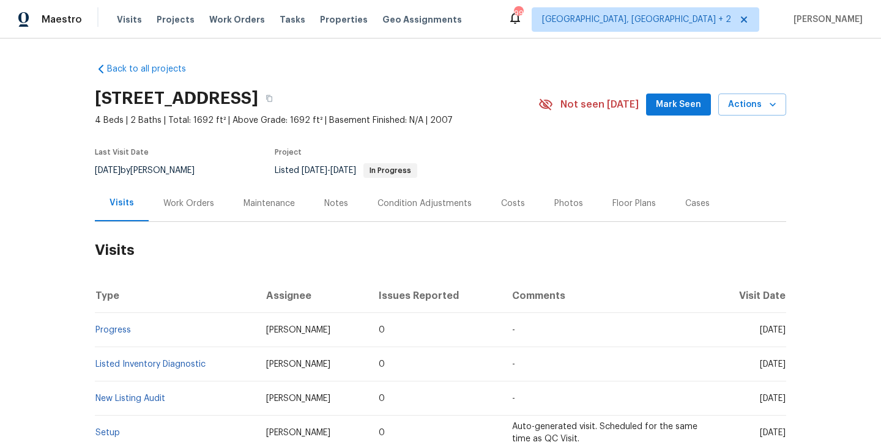
click at [205, 221] on div "Work Orders" at bounding box center [189, 203] width 80 height 36
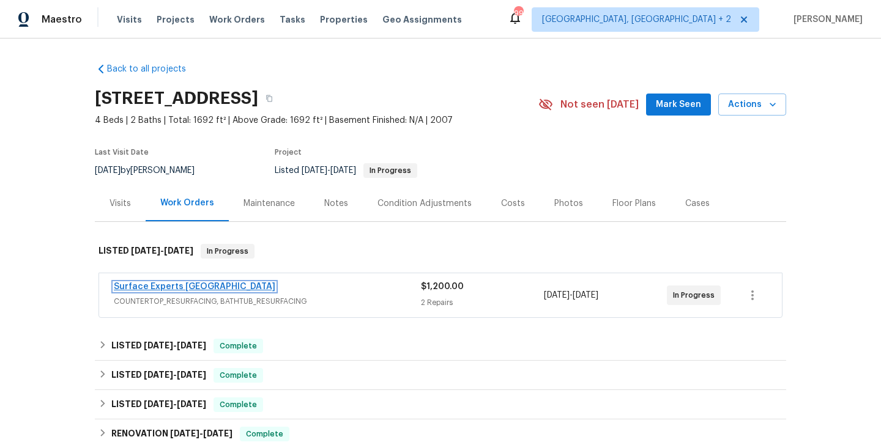
click at [204, 289] on link "Surface Experts Greenville" at bounding box center [195, 287] width 162 height 9
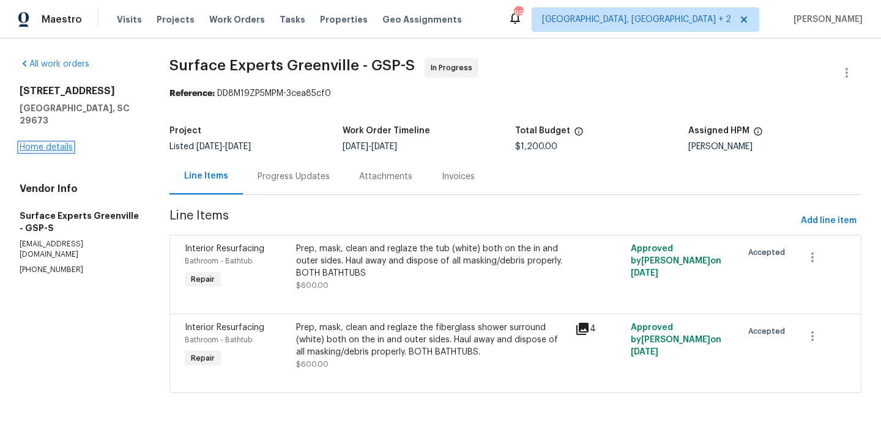
click at [55, 143] on link "Home details" at bounding box center [46, 147] width 53 height 9
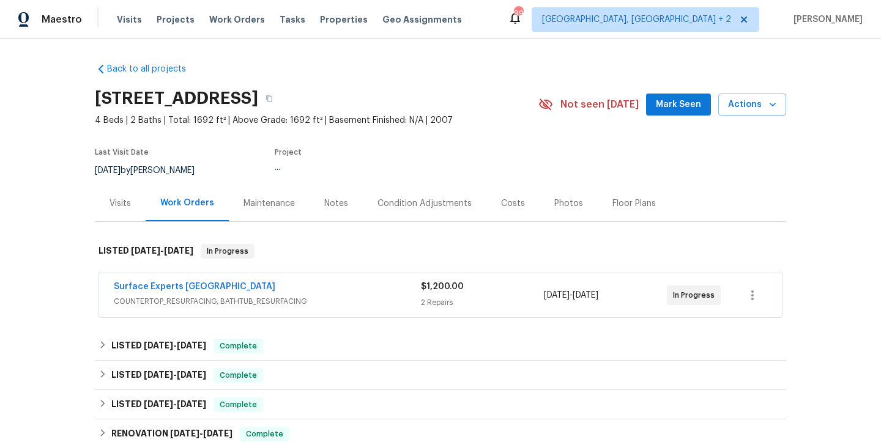
scroll to position [191, 0]
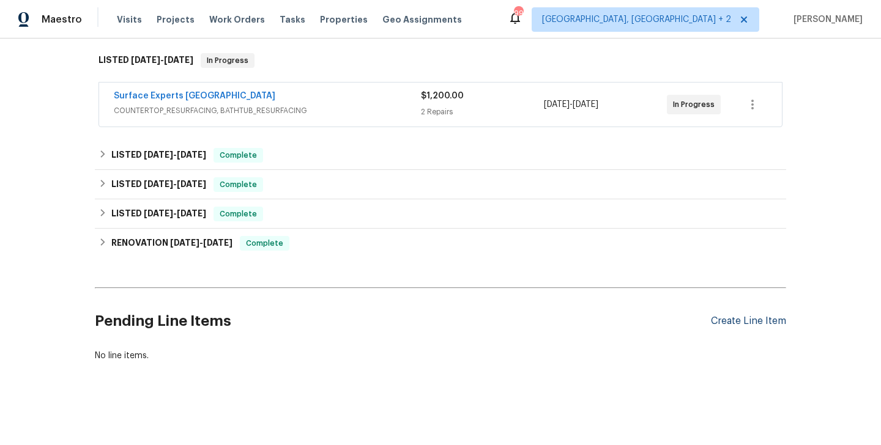
click at [735, 318] on div "Create Line Item" at bounding box center [748, 322] width 75 height 12
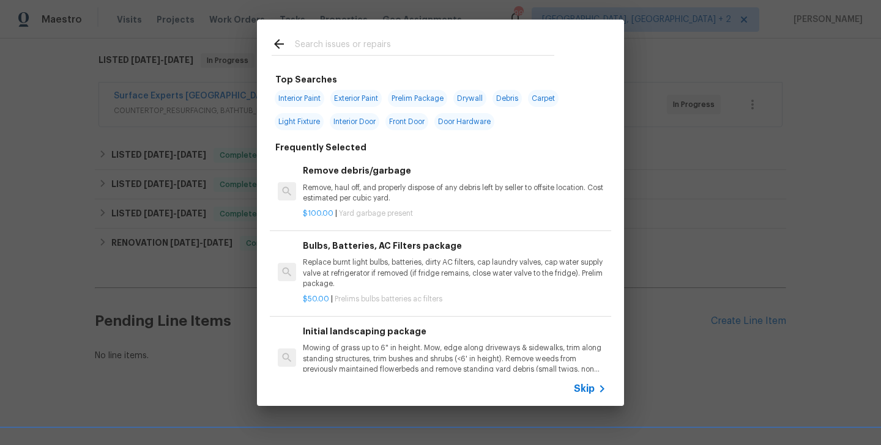
click at [592, 387] on span "Skip" at bounding box center [584, 389] width 21 height 12
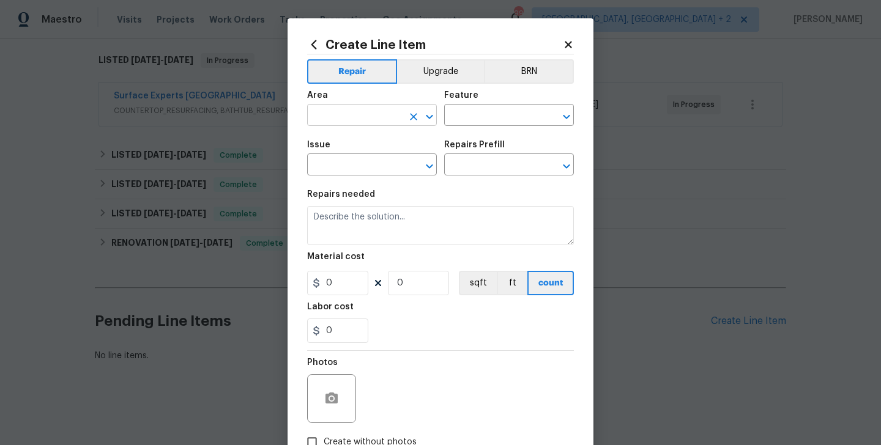
click at [316, 116] on input "text" at bounding box center [354, 116] width 95 height 19
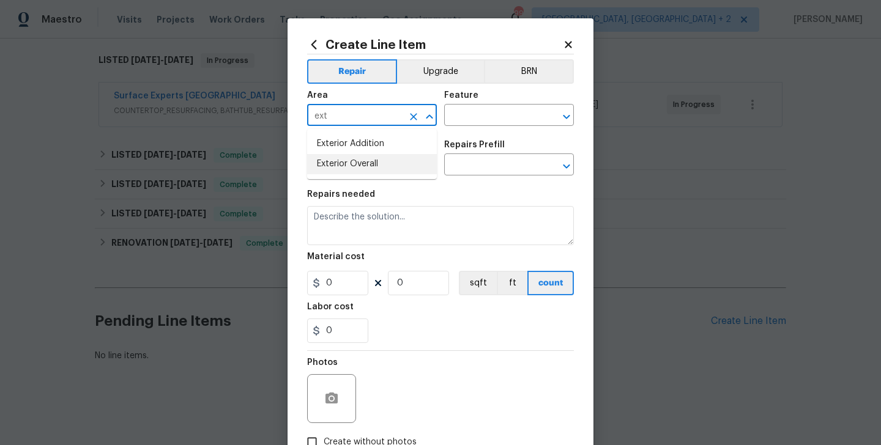
click at [326, 160] on li "Exterior Overall" at bounding box center [372, 164] width 130 height 20
type input "Exterior Overall"
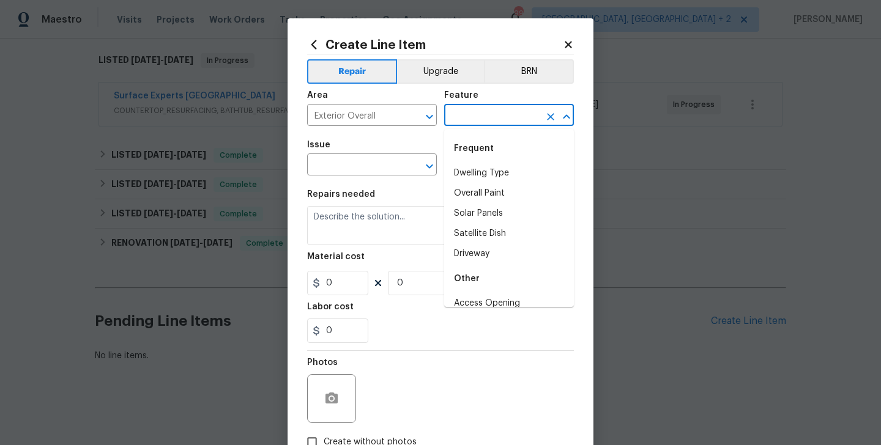
click at [464, 125] on input "text" at bounding box center [491, 116] width 95 height 19
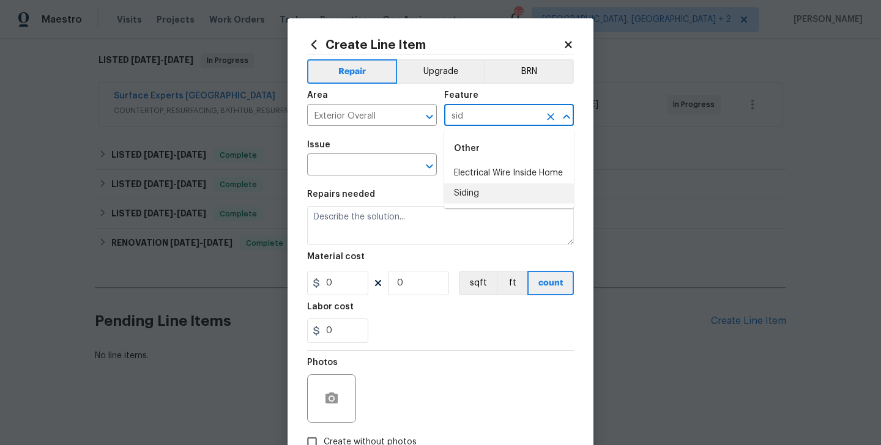
click at [472, 193] on li "Siding" at bounding box center [509, 194] width 130 height 20
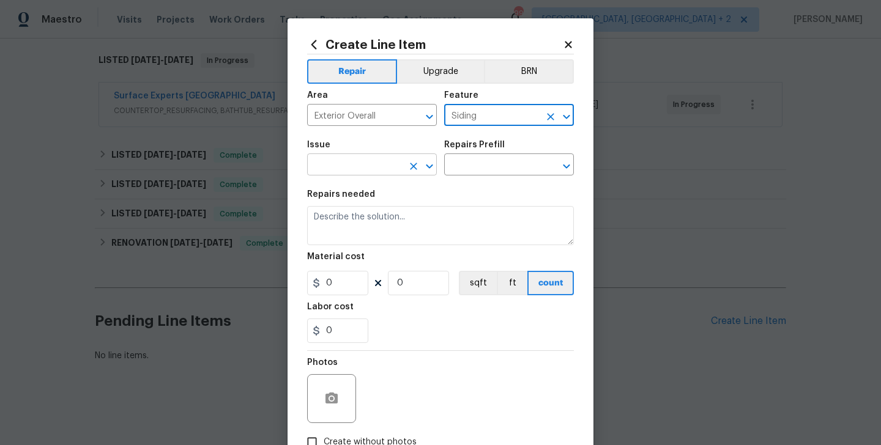
type input "Siding"
click at [346, 169] on input "text" at bounding box center [354, 166] width 95 height 19
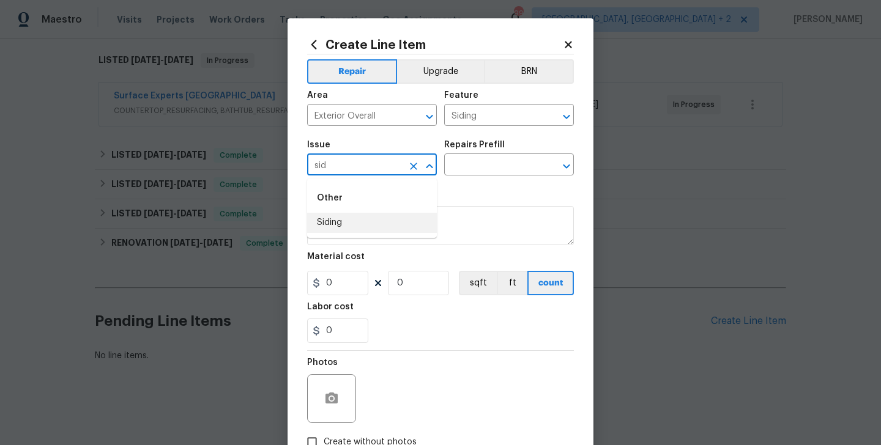
click at [333, 227] on li "Siding" at bounding box center [372, 223] width 130 height 20
type input "Siding"
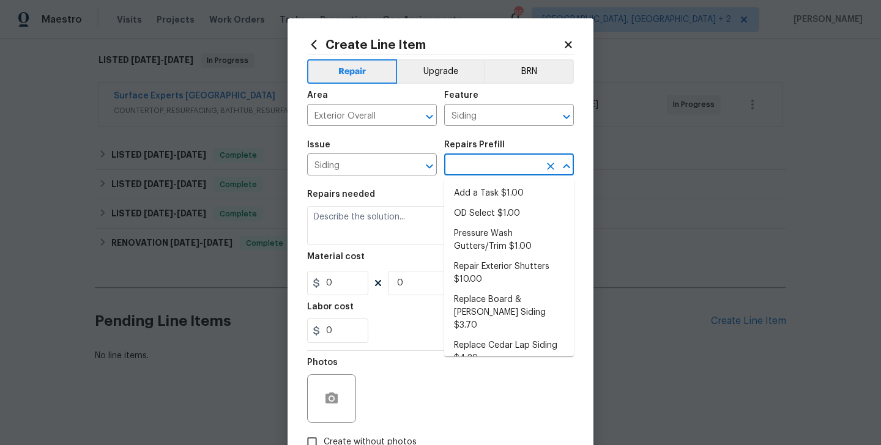
click at [481, 175] on input "text" at bounding box center [491, 166] width 95 height 19
click at [486, 188] on li "Add a Task $1.00" at bounding box center [509, 194] width 130 height 20
type input "Add a Task $1.00"
type textarea "HPM to detail"
type input "1"
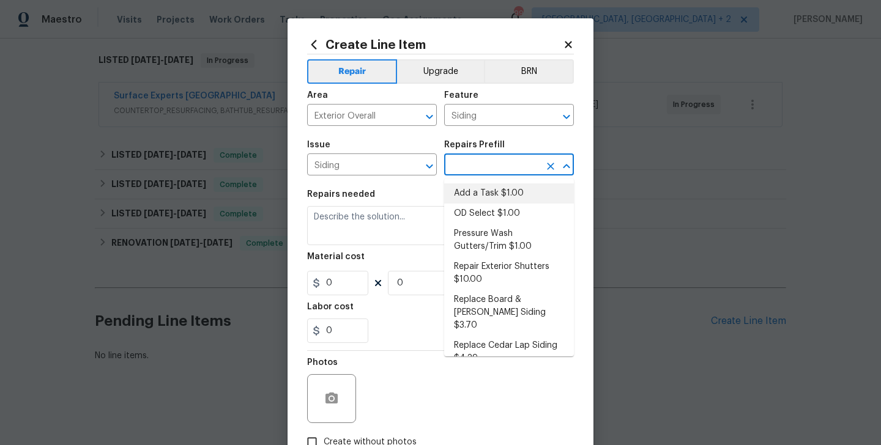
type input "1"
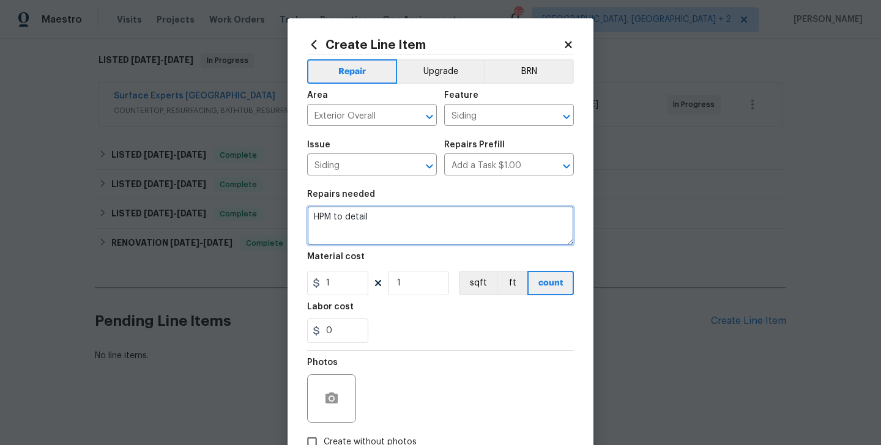
click at [352, 210] on textarea "HPM to detail" at bounding box center [440, 225] width 267 height 39
paste textarea "The back at the home has a bunch of pieces of vinyl siding that has holes in th…"
type textarea "The back at the home has a bunch of pieces of vinyl siding that has holes in th…"
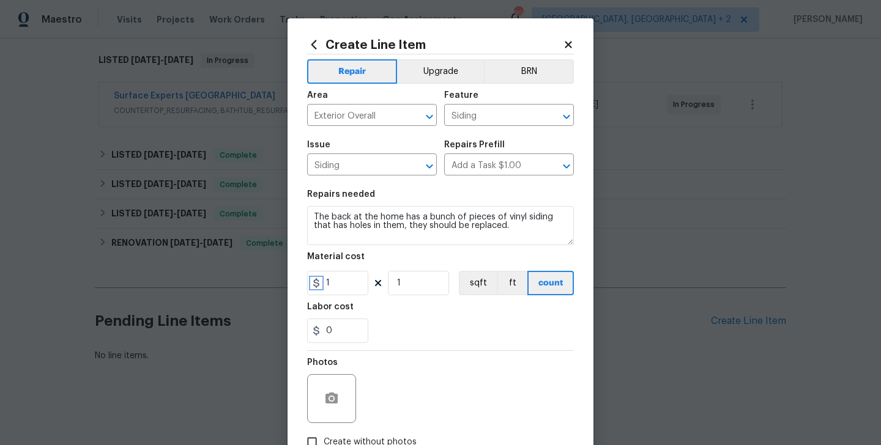
click at [321, 286] on icon at bounding box center [316, 283] width 10 height 10
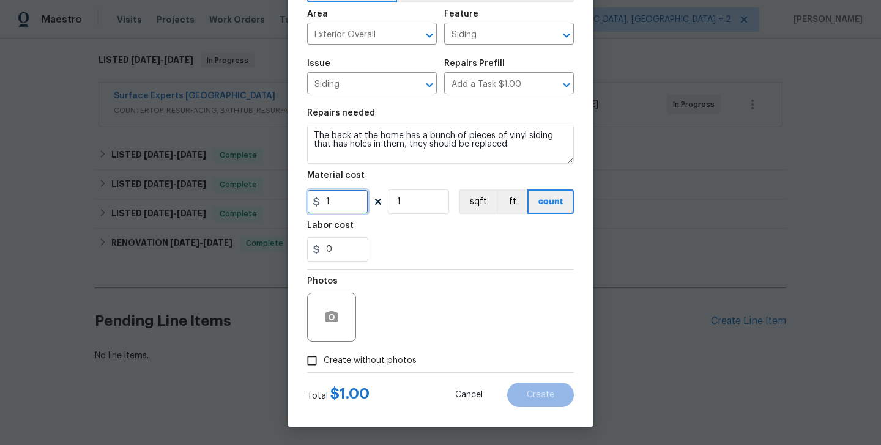
click at [348, 204] on input "1" at bounding box center [337, 202] width 61 height 24
type input "75"
click at [352, 355] on span "Create without photos" at bounding box center [370, 361] width 93 height 13
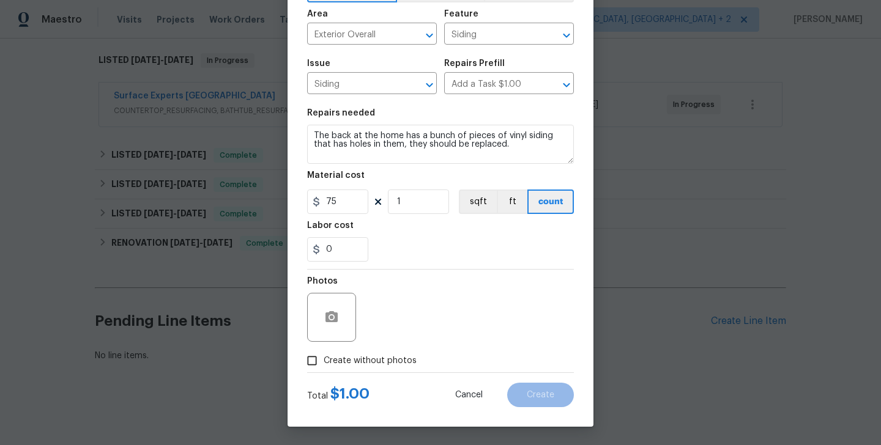
click at [324, 355] on input "Create without photos" at bounding box center [311, 360] width 23 height 23
checkbox input "true"
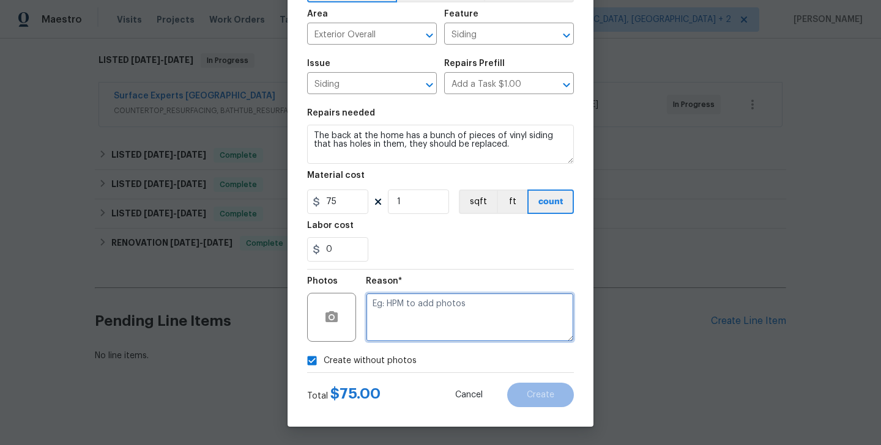
click at [434, 305] on textarea at bounding box center [470, 317] width 208 height 49
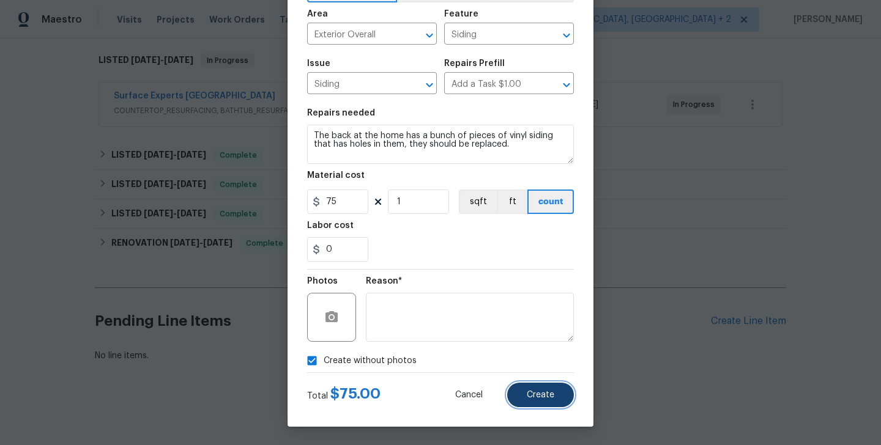
click at [545, 395] on span "Create" at bounding box center [541, 395] width 28 height 9
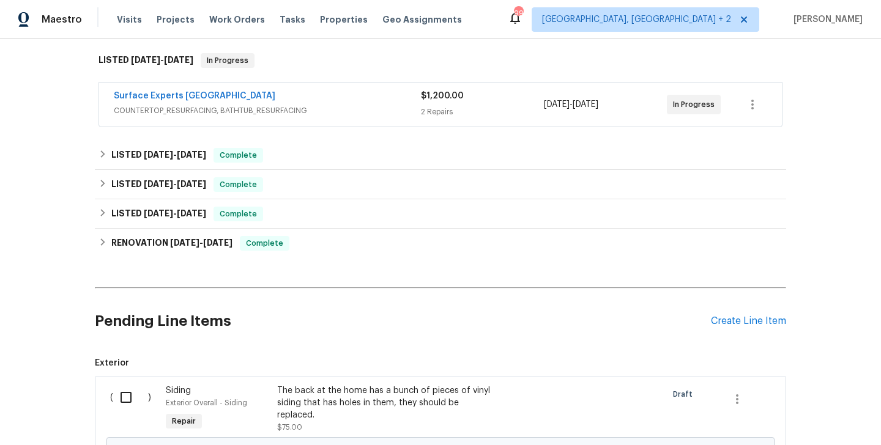
scroll to position [343, 0]
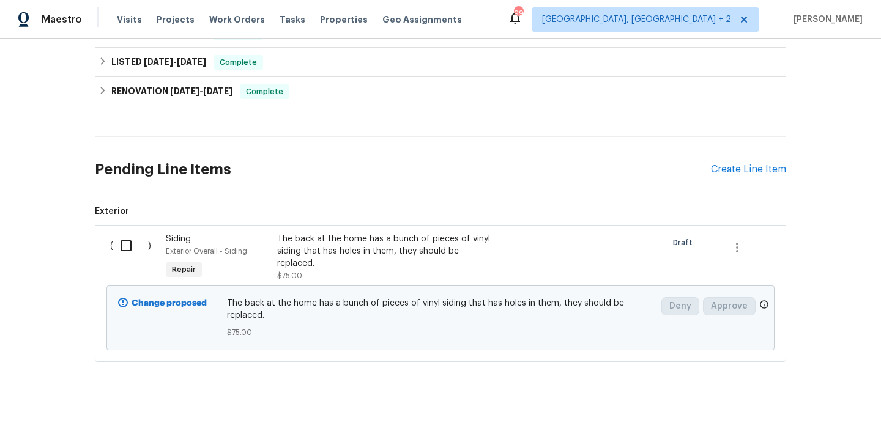
click at [123, 237] on input "checkbox" at bounding box center [130, 246] width 35 height 26
checkbox input "true"
click at [800, 411] on span "Create Work Order" at bounding box center [810, 415] width 81 height 15
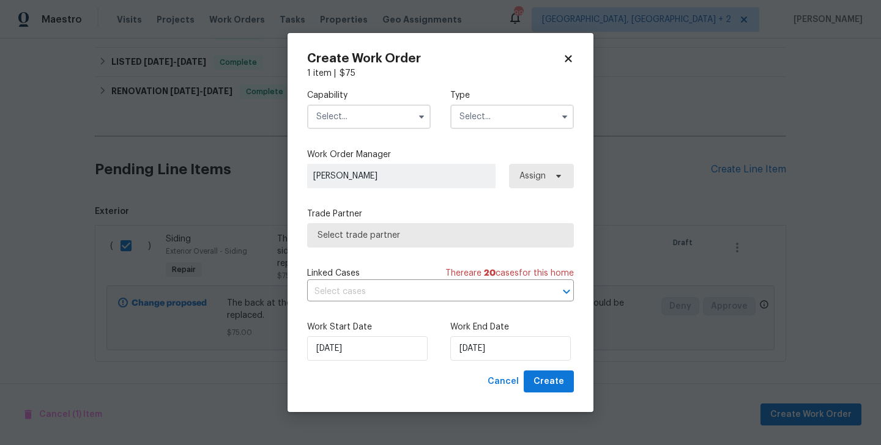
click at [352, 108] on input "text" at bounding box center [369, 117] width 124 height 24
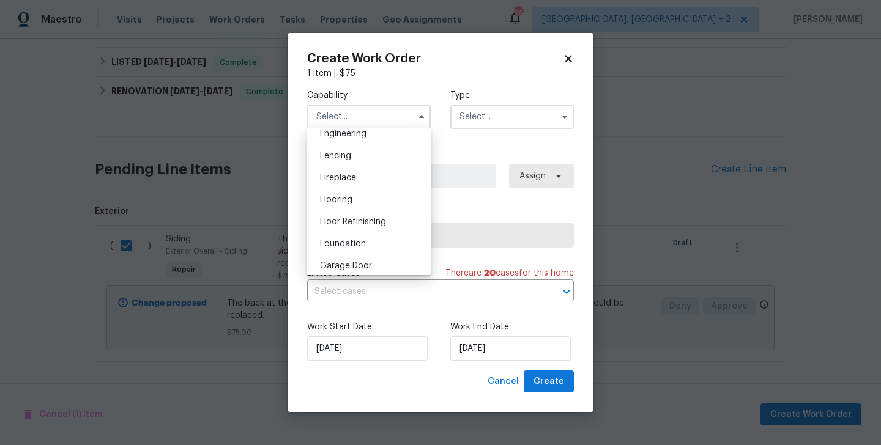
scroll to position [583, 0]
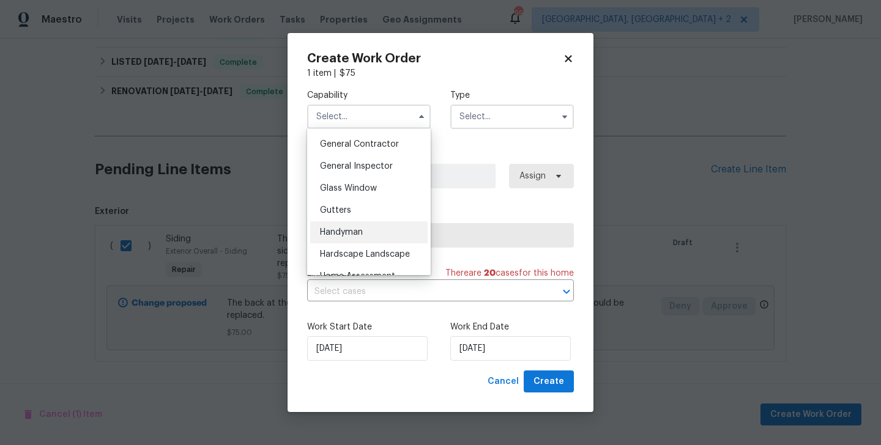
click at [371, 240] on div "Handyman" at bounding box center [368, 232] width 117 height 22
type input "Handyman"
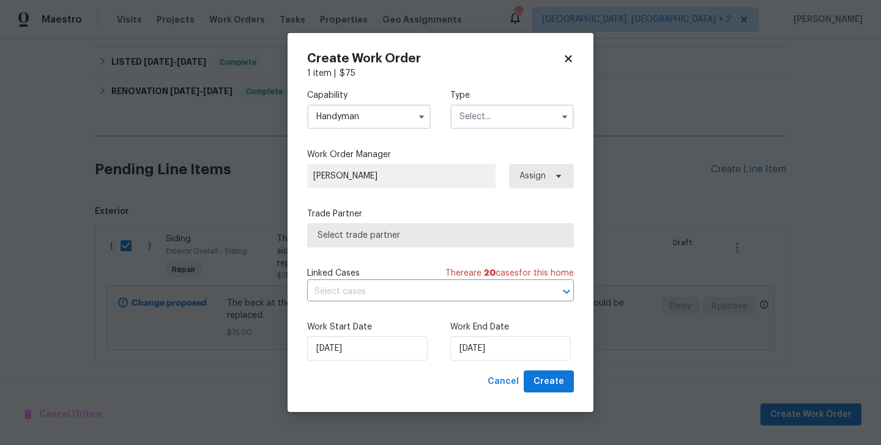
click at [515, 121] on input "text" at bounding box center [512, 117] width 124 height 24
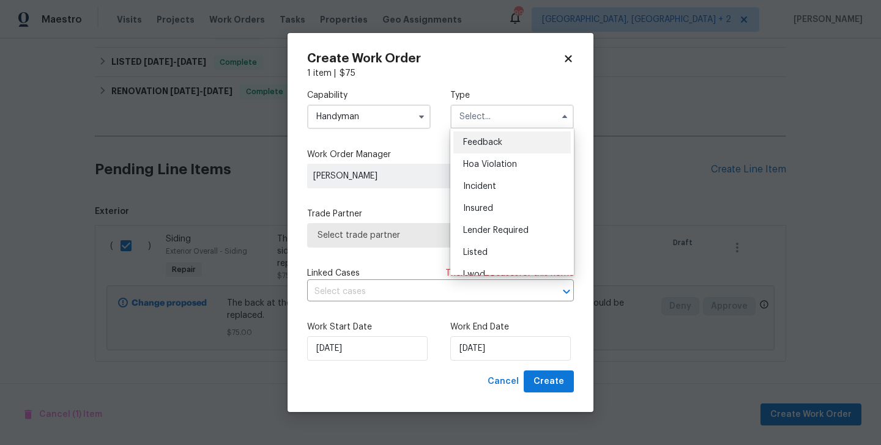
click at [510, 146] on div "Feedback" at bounding box center [511, 143] width 117 height 22
type input "Feedback"
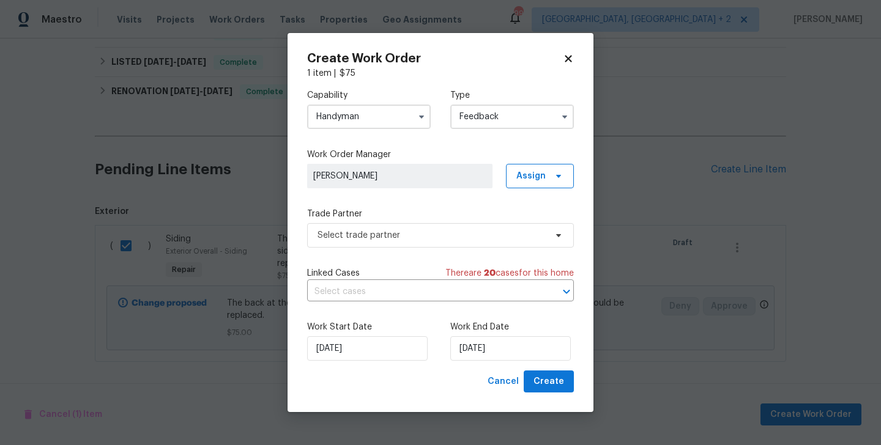
click at [441, 218] on label "Trade Partner" at bounding box center [440, 214] width 267 height 12
click at [433, 230] on span "Select trade partner" at bounding box center [432, 235] width 228 height 12
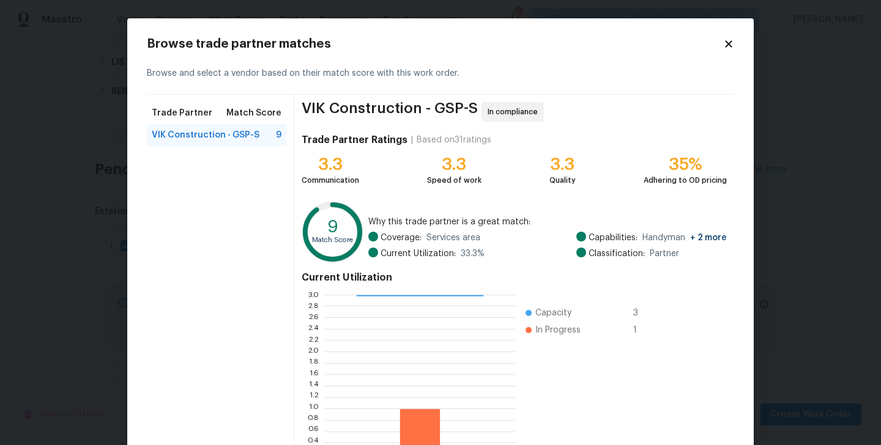
scroll to position [94, 0]
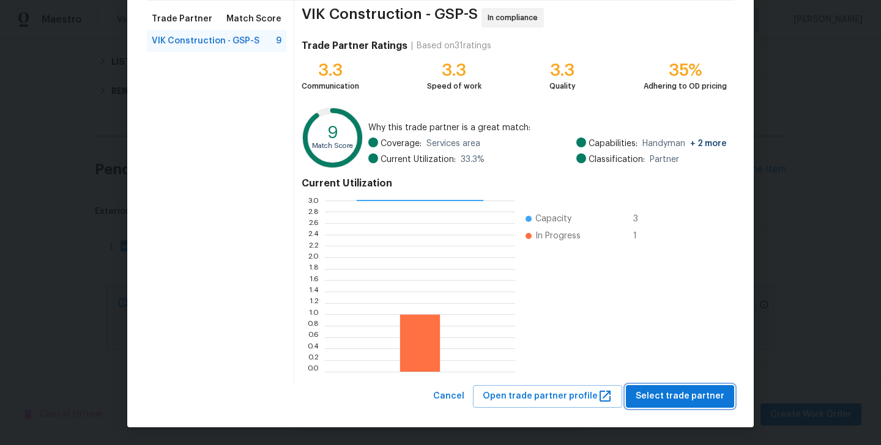
click at [656, 391] on span "Select trade partner" at bounding box center [680, 396] width 89 height 15
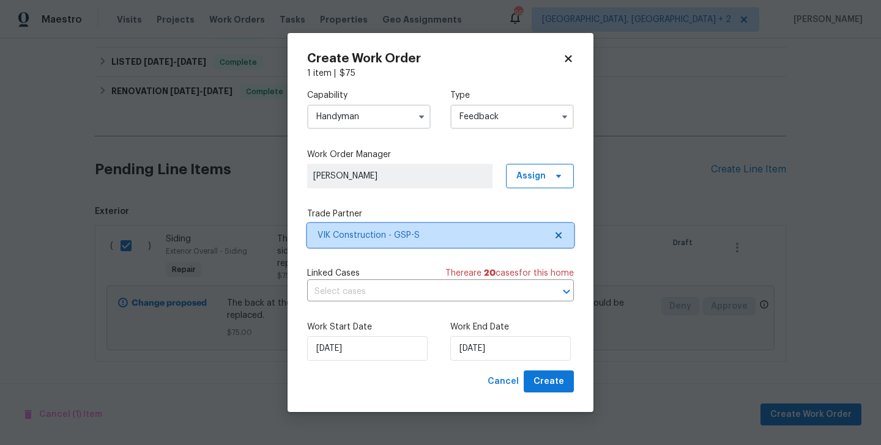
scroll to position [0, 0]
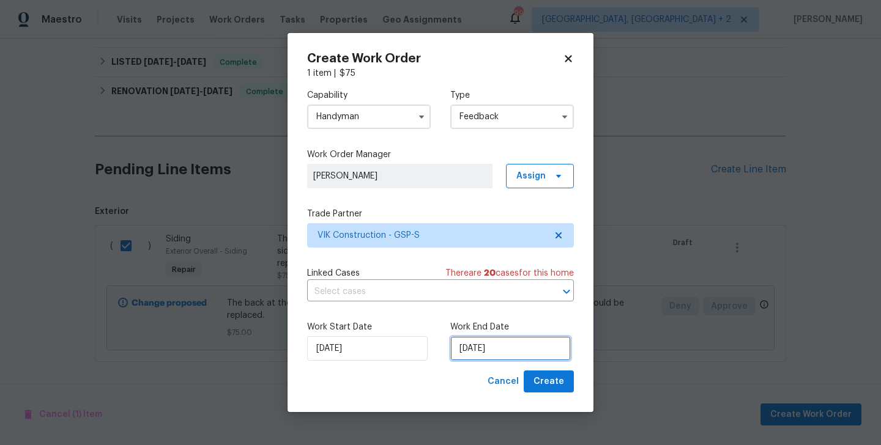
click at [496, 338] on input "01/10/2025" at bounding box center [510, 349] width 121 height 24
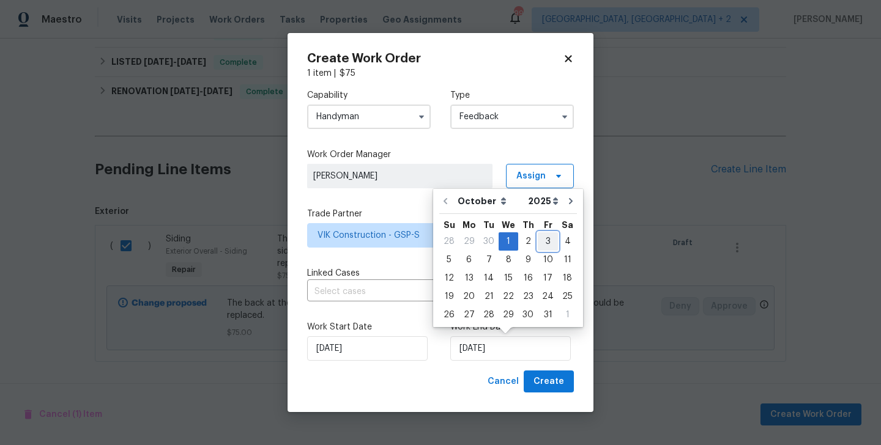
click at [546, 245] on div "3" at bounding box center [548, 241] width 20 height 17
type input "03/10/2025"
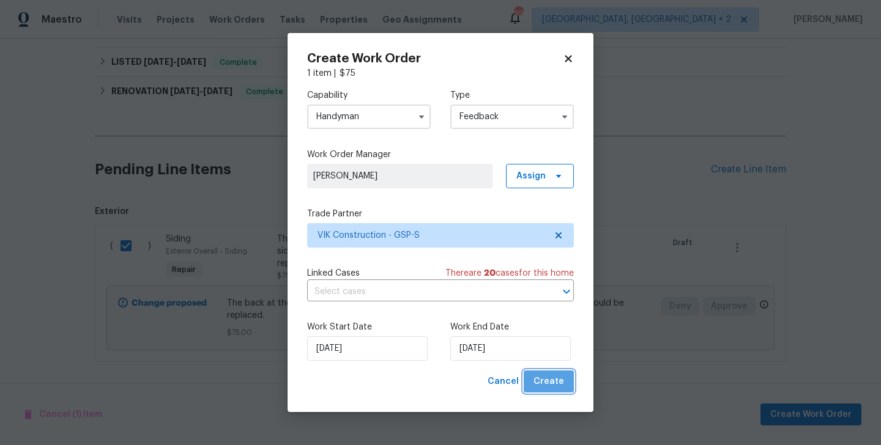
click at [553, 384] on span "Create" at bounding box center [549, 381] width 31 height 15
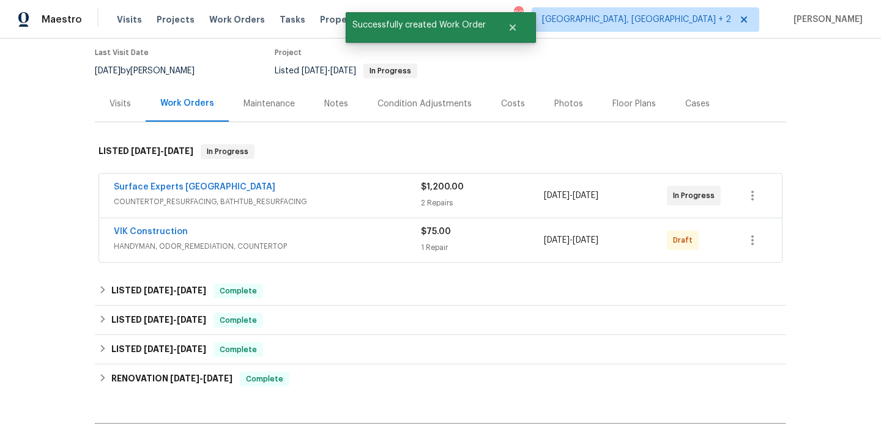
scroll to position [135, 0]
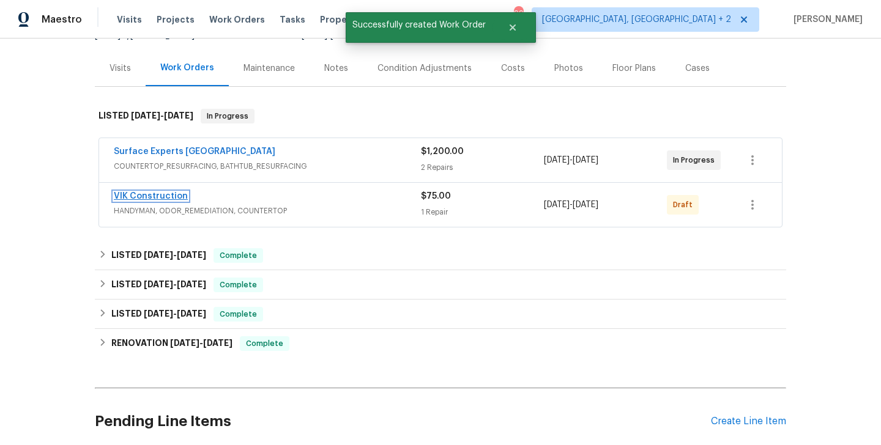
click at [155, 198] on link "VIK Construction" at bounding box center [151, 196] width 74 height 9
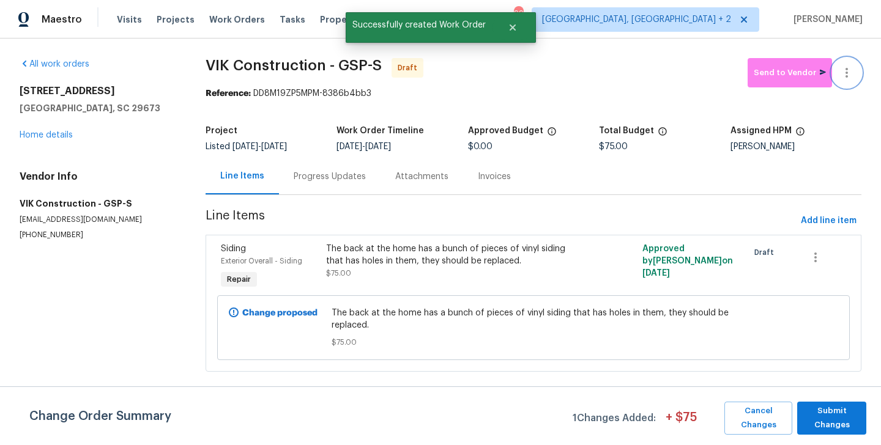
click at [847, 64] on button "button" at bounding box center [846, 72] width 29 height 29
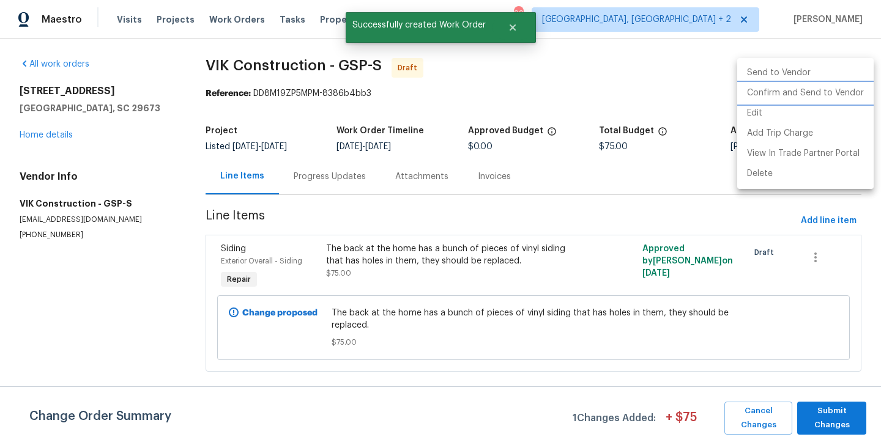
click at [857, 94] on li "Confirm and Send to Vendor" at bounding box center [805, 93] width 136 height 20
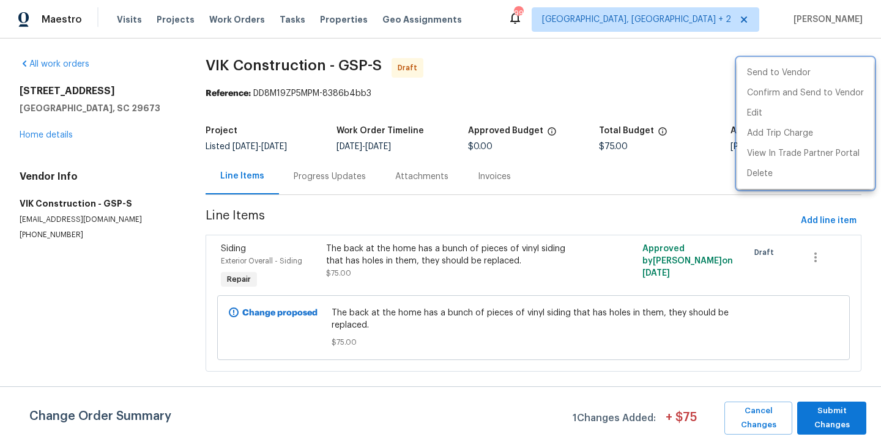
click at [340, 184] on div at bounding box center [440, 222] width 881 height 445
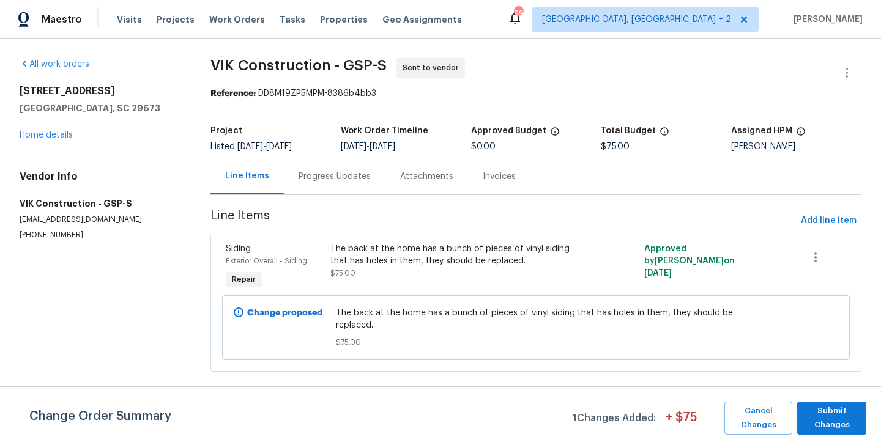
click at [340, 184] on div "Progress Updates" at bounding box center [335, 176] width 102 height 36
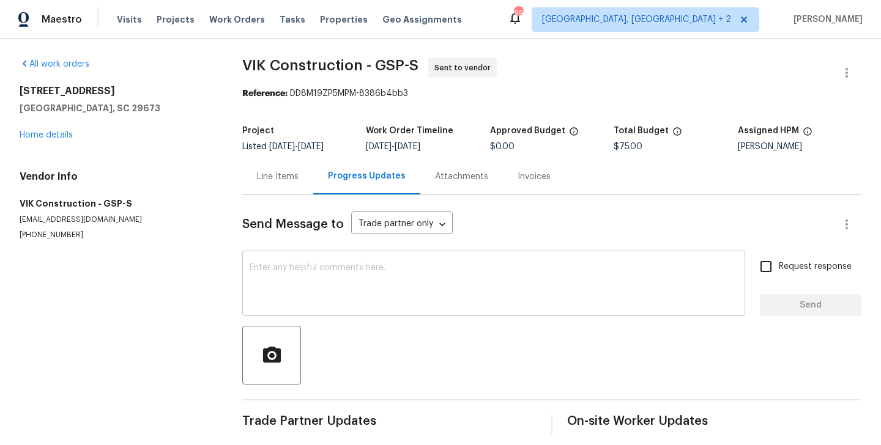
click at [363, 261] on div "x ​" at bounding box center [493, 285] width 503 height 62
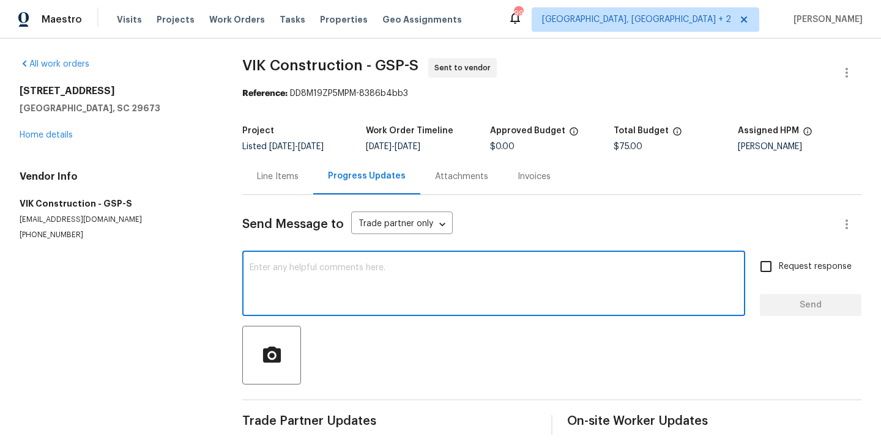
paste textarea "Hi this is Blessida with Opendoor. I’m confirming you received the WO for the p…"
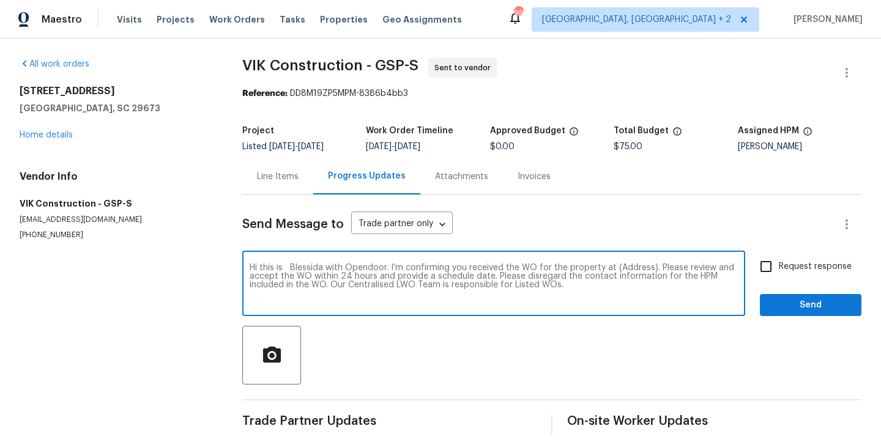
click at [624, 265] on textarea "Hi this is Blessida with Opendoor. I’m confirming you received the WO for the p…" at bounding box center [494, 285] width 488 height 43
paste textarea "6 Elmsford Ct, Piedmont, SC 29673"
type textarea "Hi this is Blessida with Opendoor. I’m confirming you received the WO for the p…"
click at [778, 264] on input "Request response" at bounding box center [766, 267] width 26 height 26
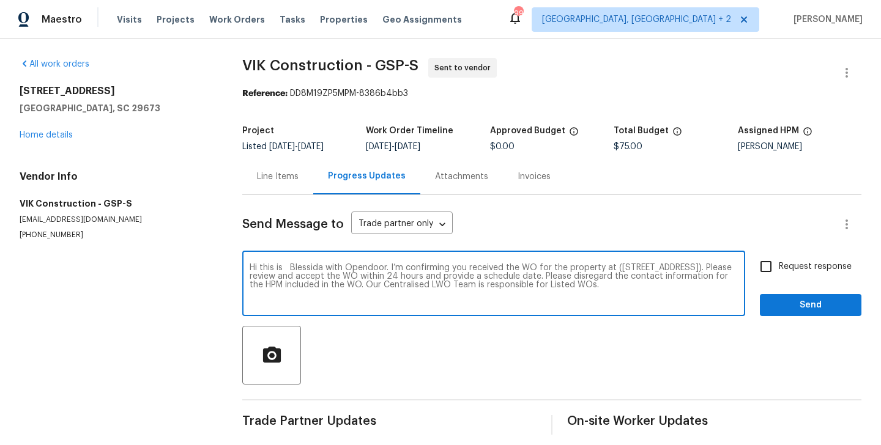
checkbox input "true"
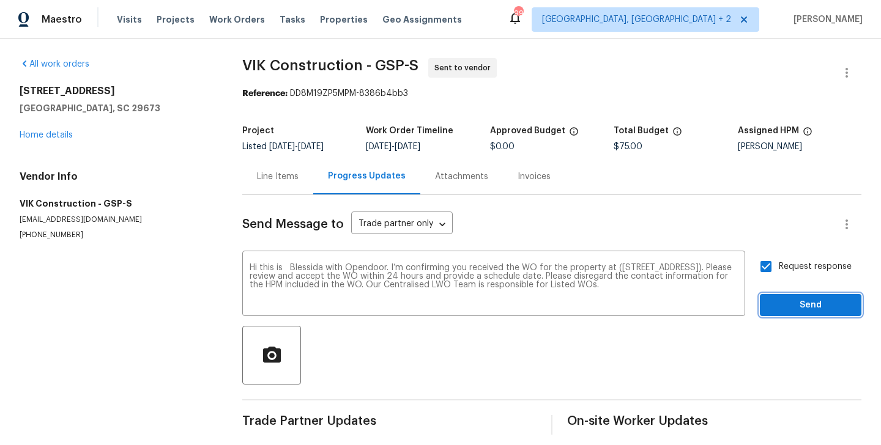
click at [782, 315] on button "Send" at bounding box center [811, 305] width 102 height 23
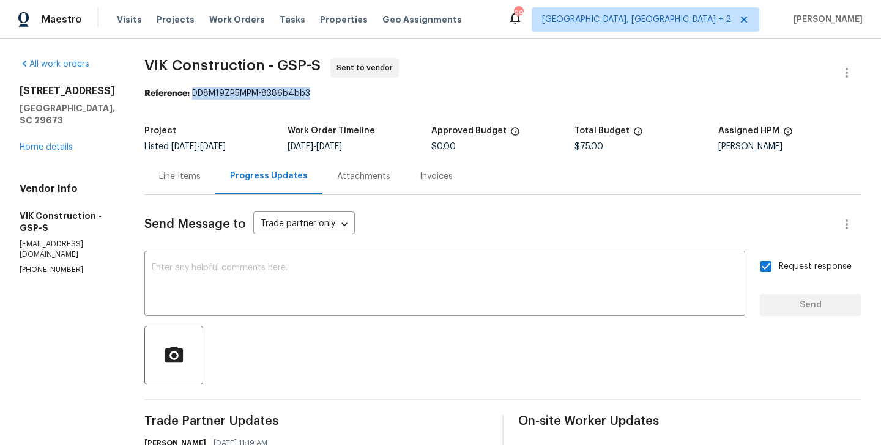
drag, startPoint x: 215, startPoint y: 92, endPoint x: 363, endPoint y: 92, distance: 147.5
click at [363, 92] on div "Reference: DD8M19ZP5MPM-8386b4bb3" at bounding box center [502, 93] width 717 height 12
copy div "DD8M19ZP5MPM-8386b4bb3"
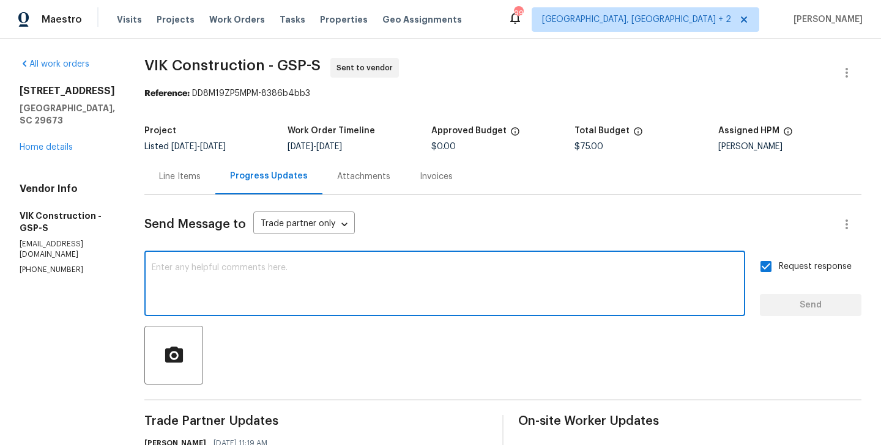
click at [332, 271] on textarea at bounding box center [445, 285] width 586 height 43
paste textarea "The Work Orders must include before-photos (both close-up and wide-angle) and a…"
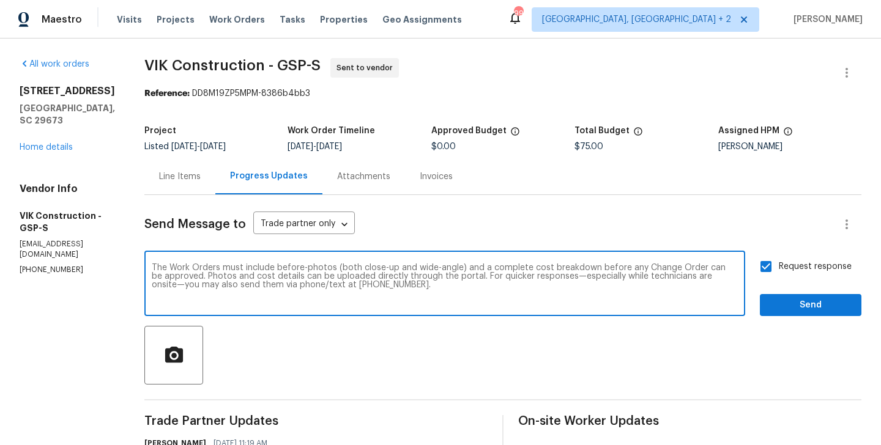
type textarea "The Work Orders must include before-photos (both close-up and wide-angle) and a…"
click at [850, 306] on span "Send" at bounding box center [811, 305] width 82 height 15
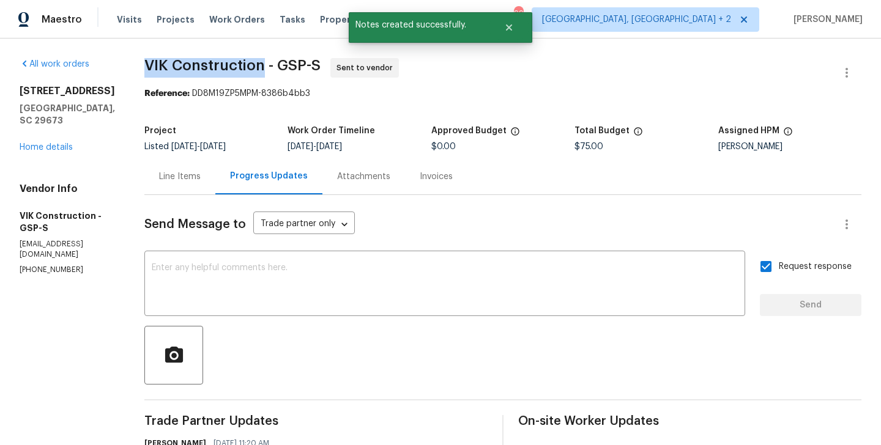
drag, startPoint x: 157, startPoint y: 67, endPoint x: 287, endPoint y: 71, distance: 129.8
click at [287, 71] on div "All work orders 6 Elmsford Ct Piedmont, SC 29673 Home details Vendor Info VIK C…" at bounding box center [440, 337] width 881 height 597
copy span "VIK Construction"
click at [48, 143] on link "Home details" at bounding box center [46, 147] width 53 height 9
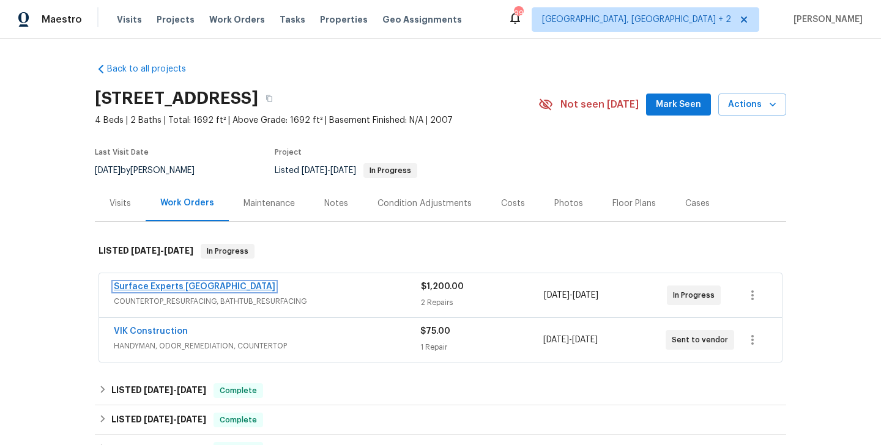
click at [196, 283] on link "Surface Experts Greenville" at bounding box center [195, 287] width 162 height 9
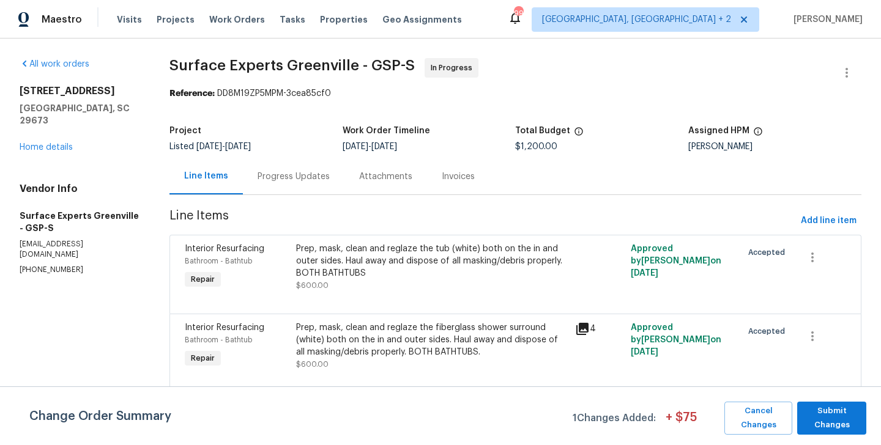
click at [297, 173] on div "Progress Updates" at bounding box center [294, 177] width 72 height 12
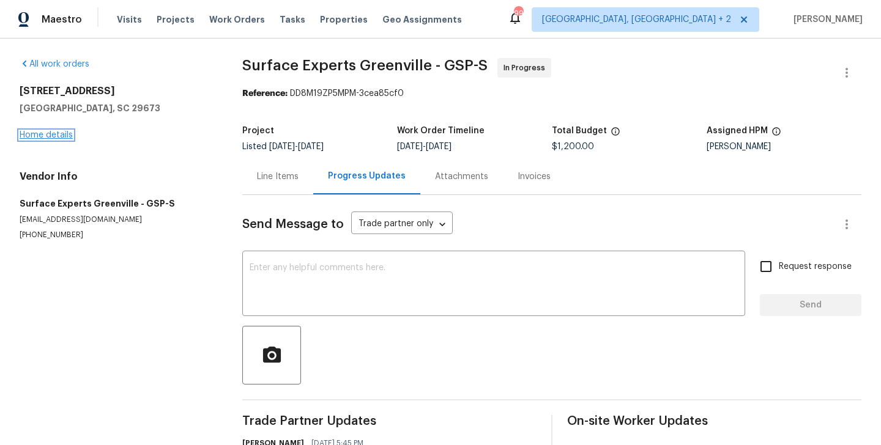
click at [57, 135] on link "Home details" at bounding box center [46, 135] width 53 height 9
